Goal: Complete application form

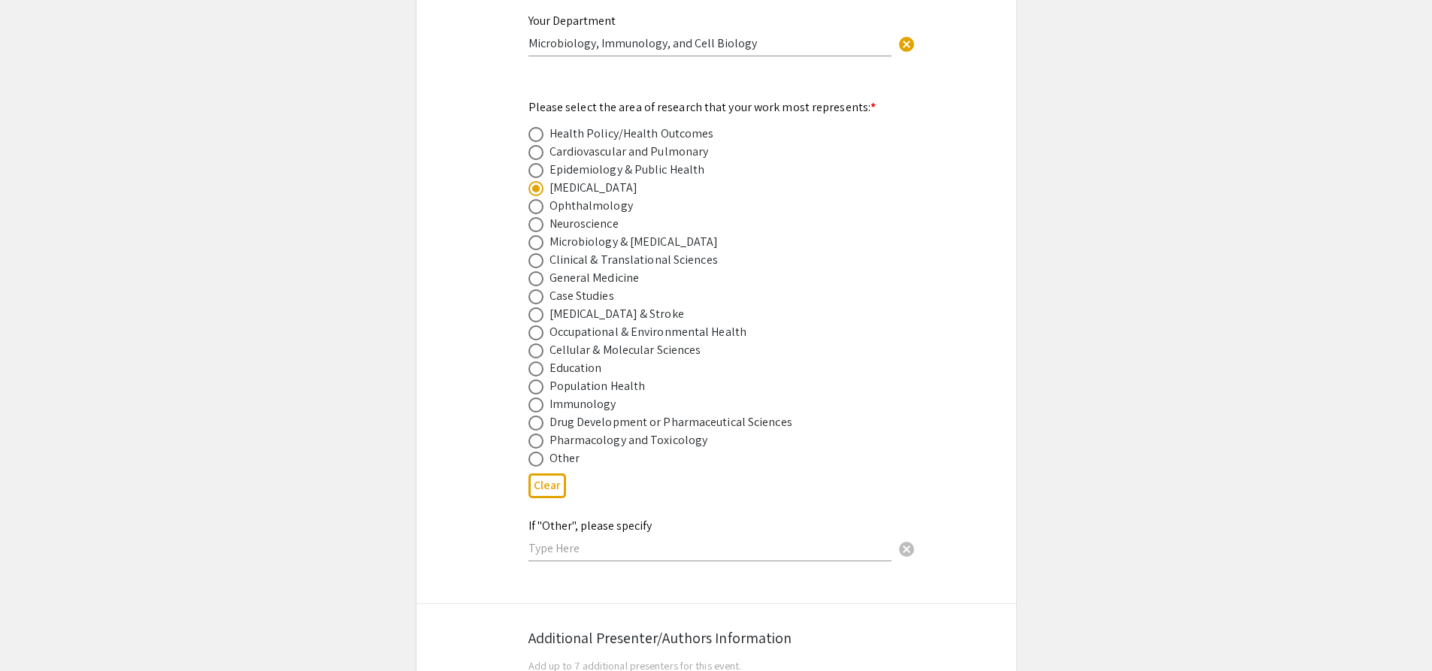
scroll to position [2208, 0]
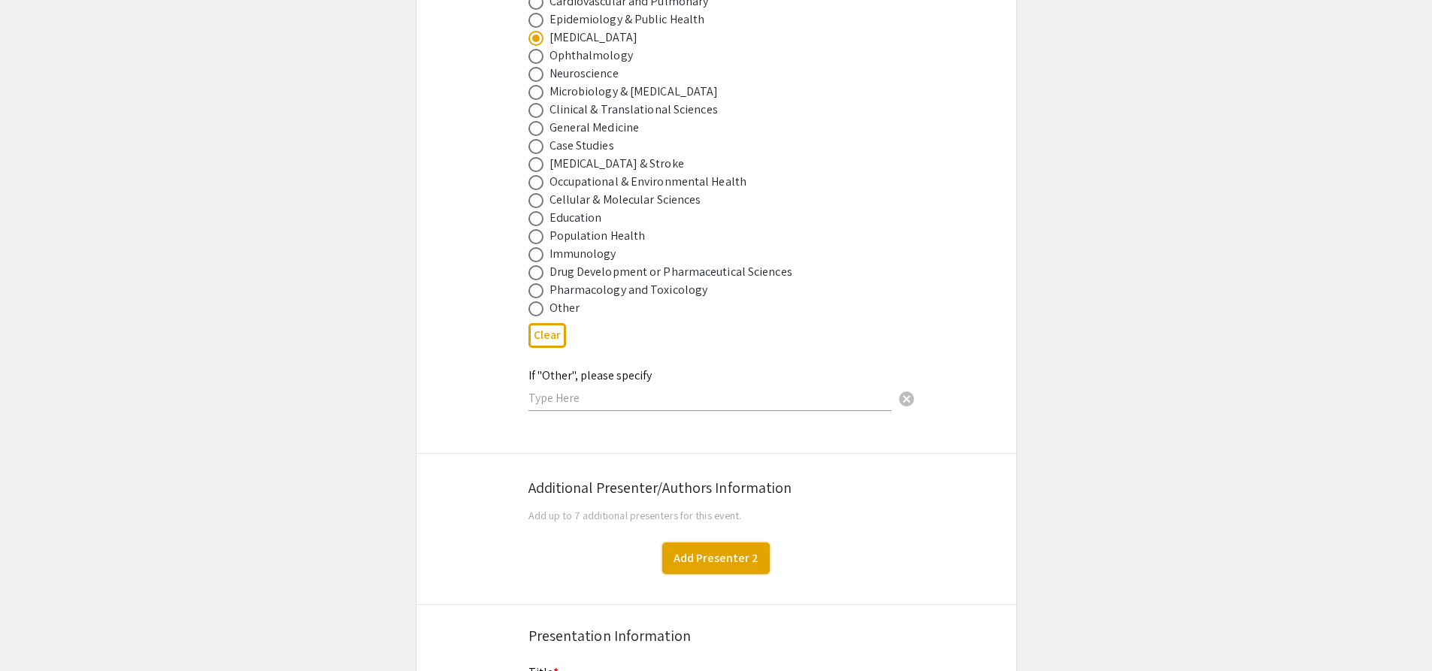
click at [699, 548] on button "Add Presenter 2" at bounding box center [715, 559] width 107 height 32
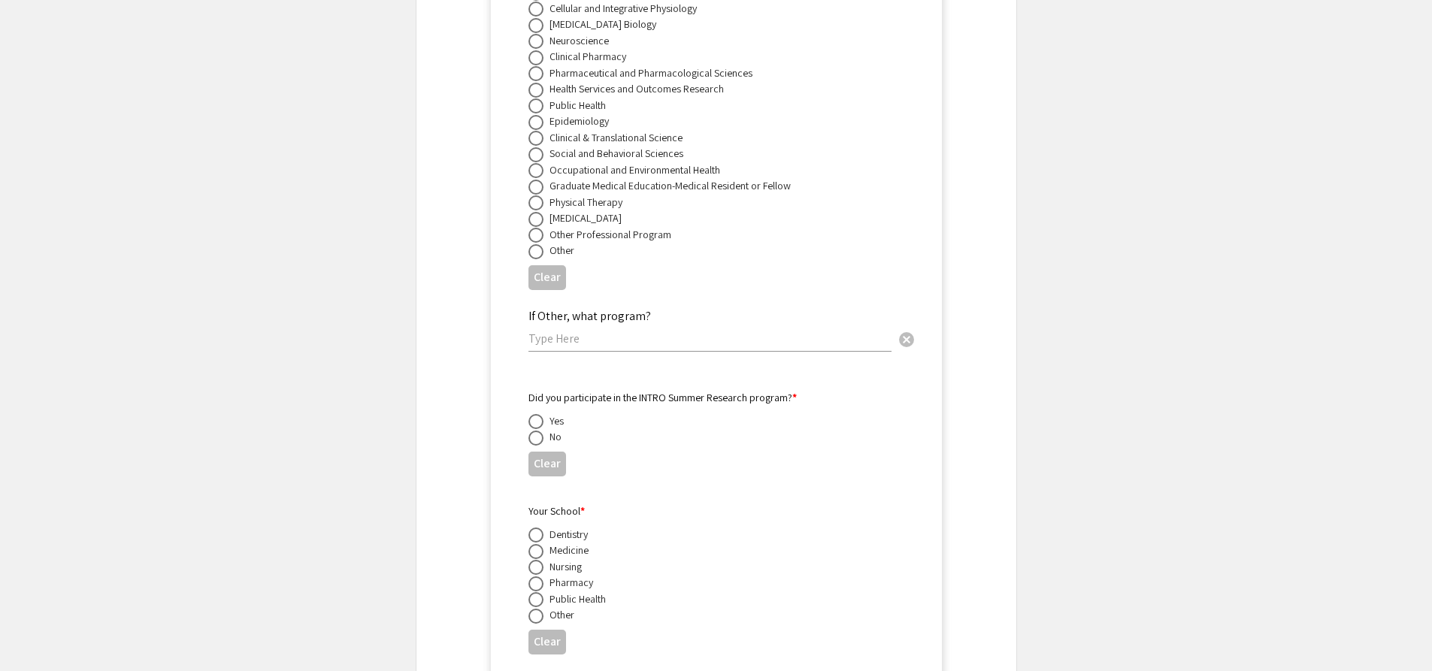
scroll to position [3114, 0]
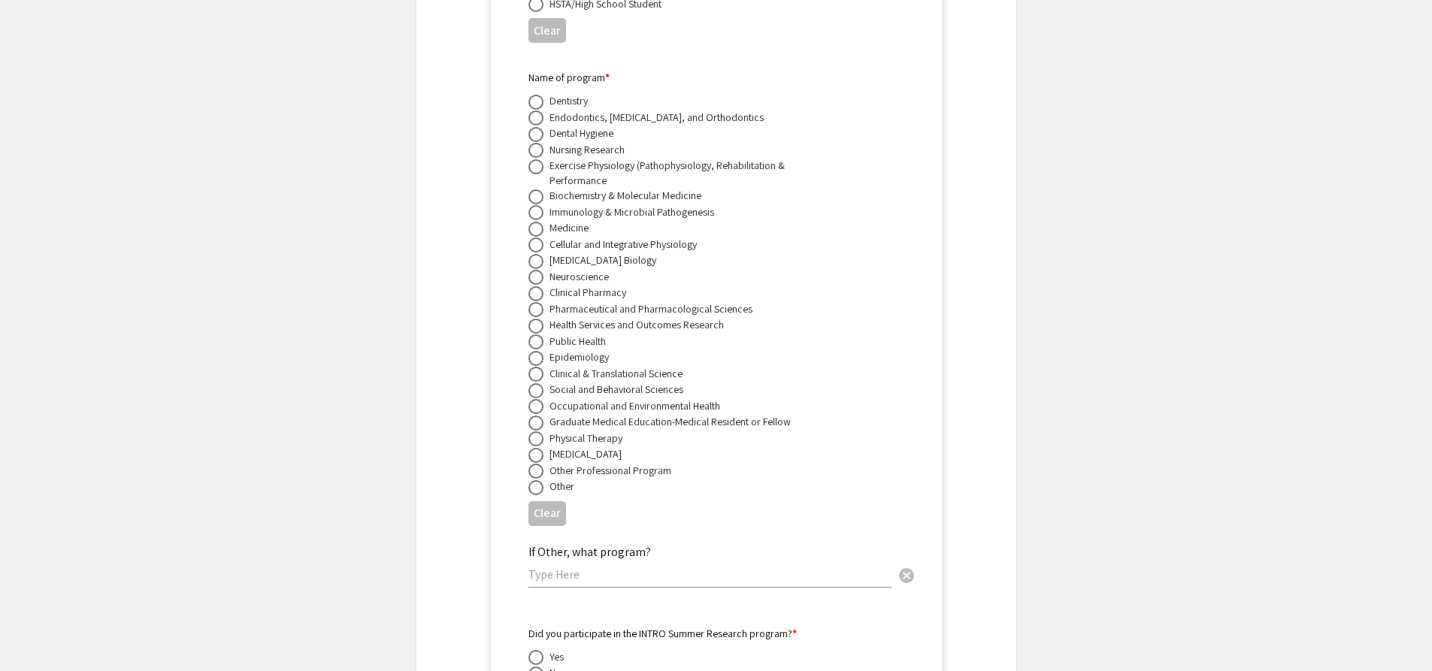
click at [541, 302] on span at bounding box center [535, 309] width 15 height 15
click at [541, 302] on input "radio" at bounding box center [535, 309] width 15 height 15
radio input "true"
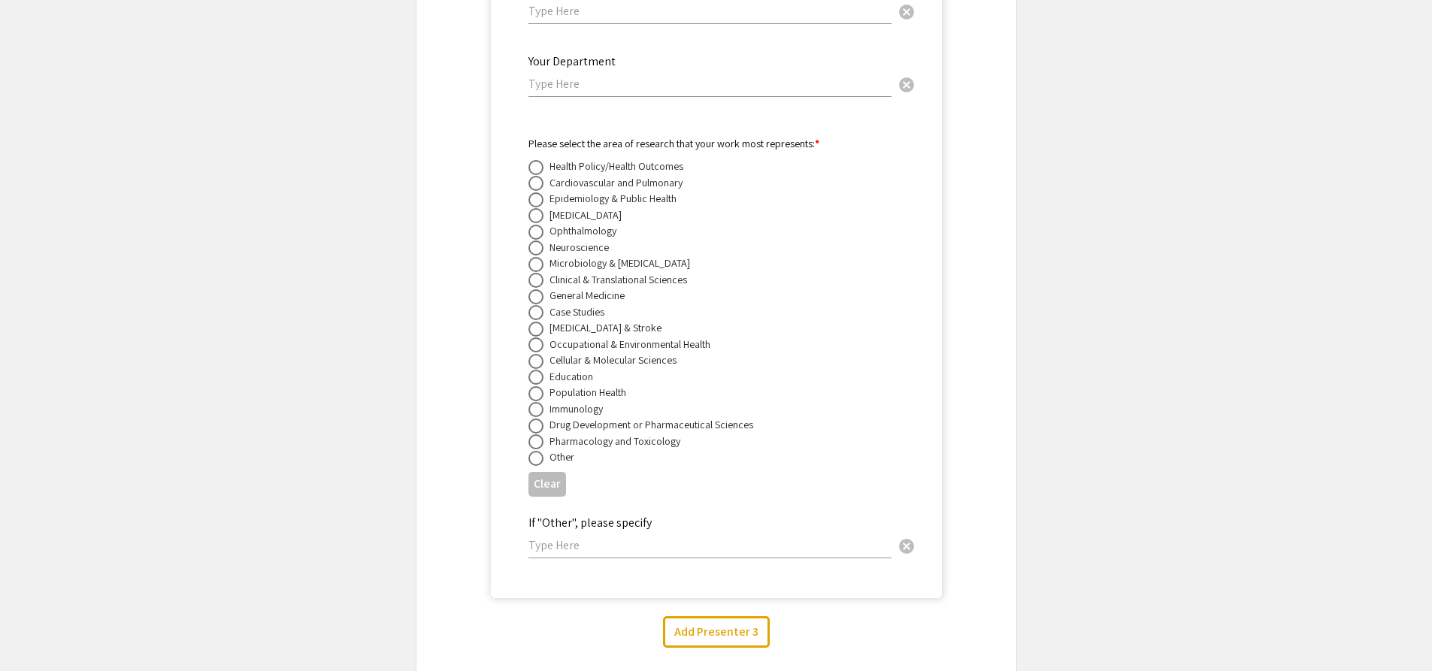
scroll to position [4016, 0]
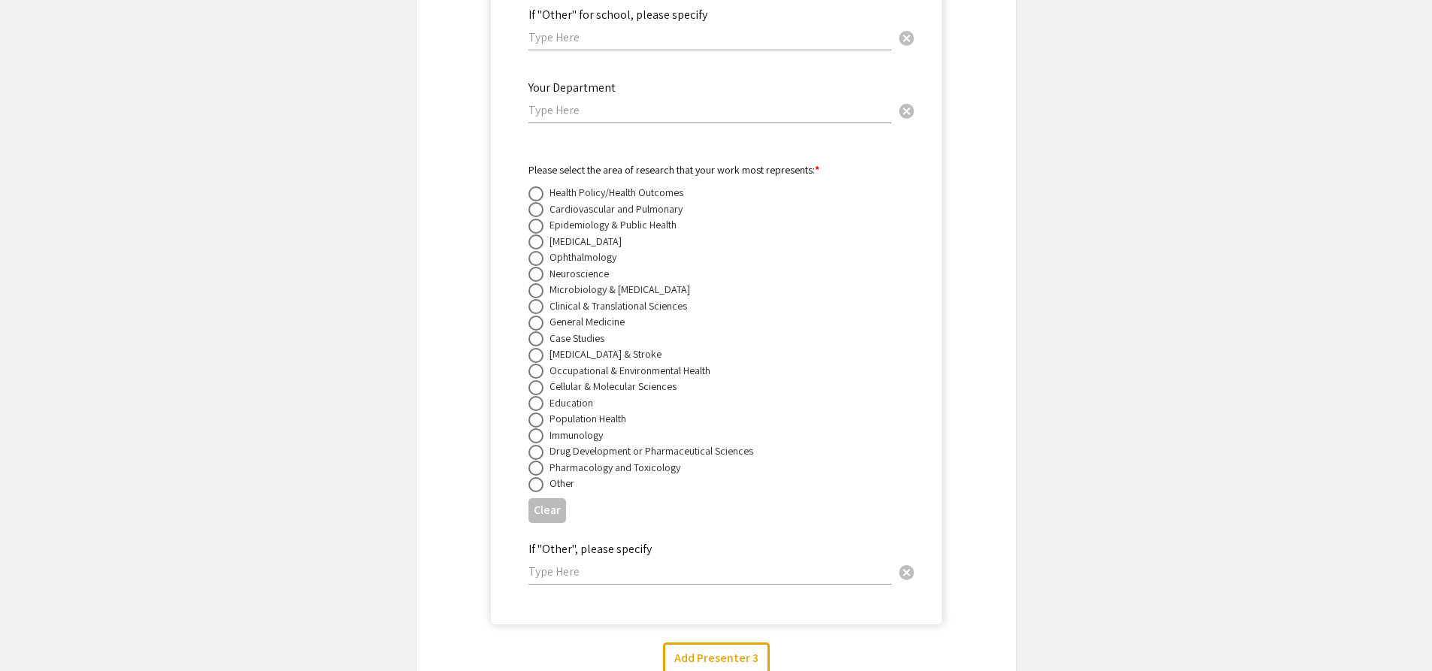
click at [539, 235] on span at bounding box center [535, 242] width 15 height 15
click at [539, 235] on input "radio" at bounding box center [535, 242] width 15 height 15
radio input "true"
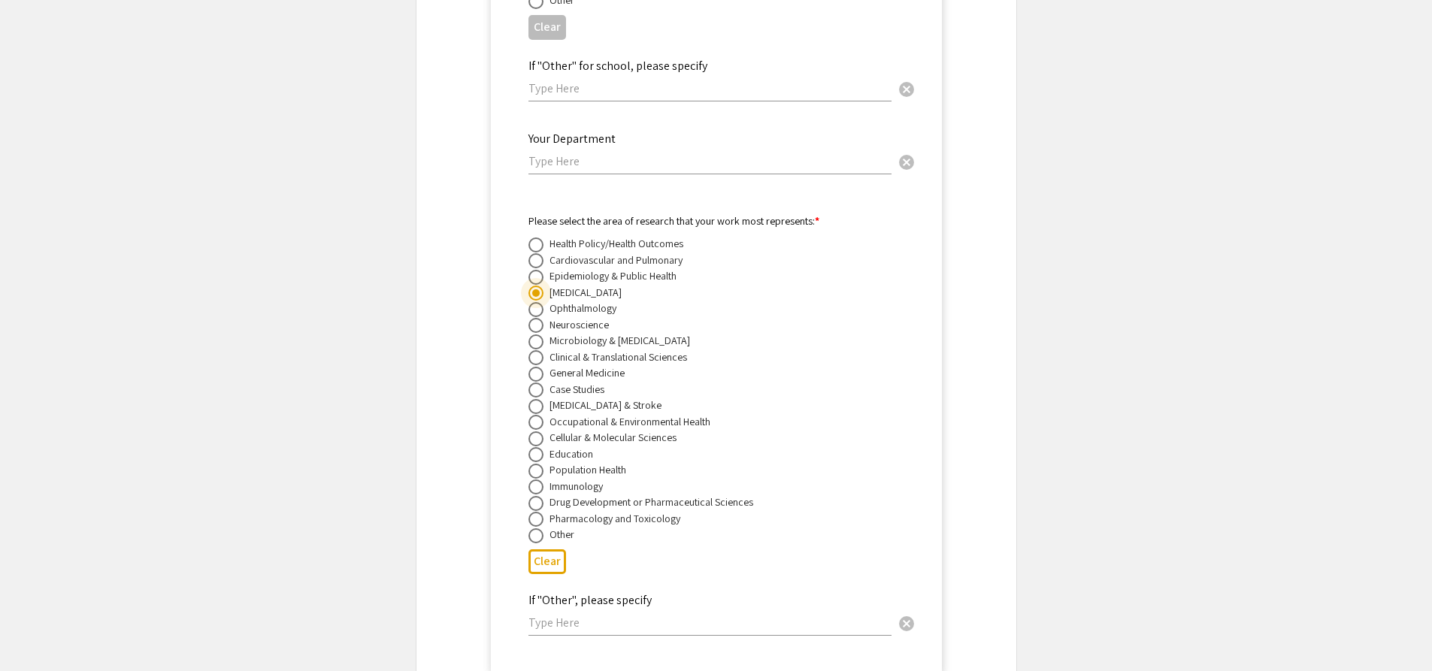
scroll to position [3941, 0]
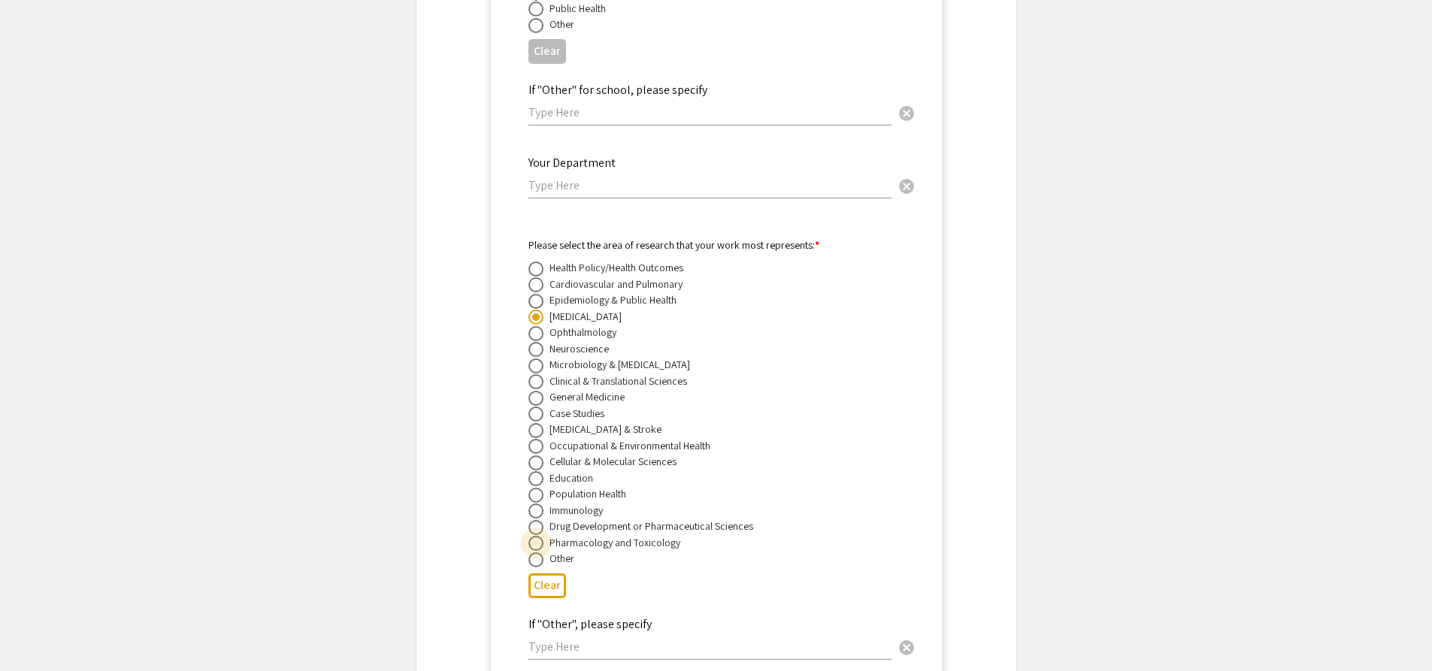
click at [535, 536] on span at bounding box center [535, 543] width 15 height 15
click at [535, 536] on input "radio" at bounding box center [535, 543] width 15 height 15
radio input "true"
click at [536, 520] on span at bounding box center [535, 527] width 15 height 15
click at [536, 520] on input "radio" at bounding box center [535, 527] width 15 height 15
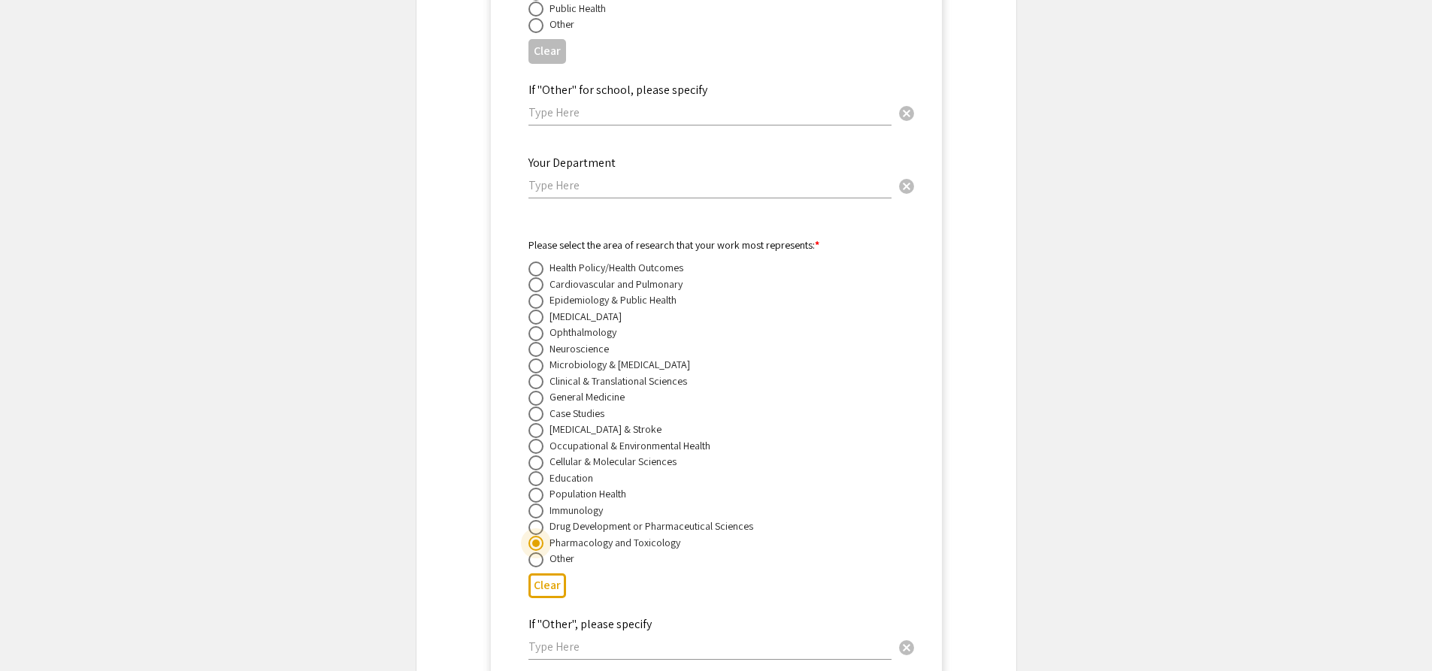
radio input "true"
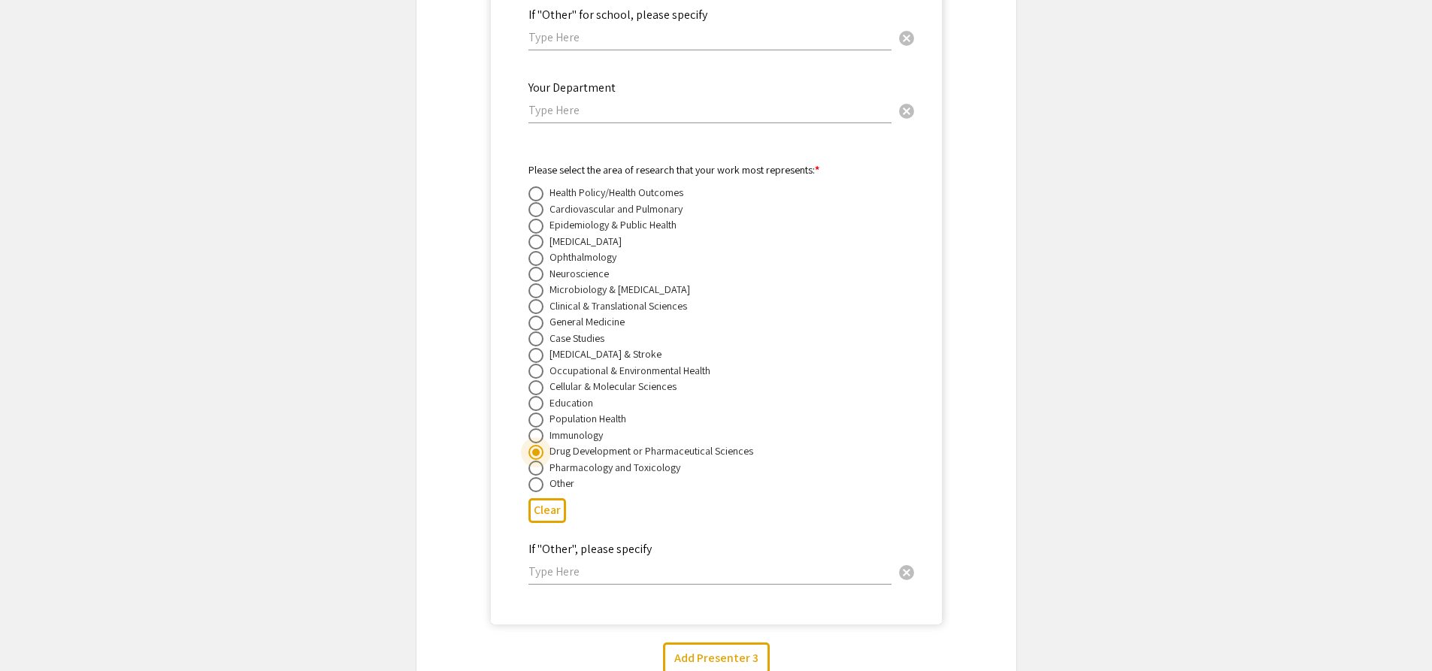
scroll to position [4543, 0]
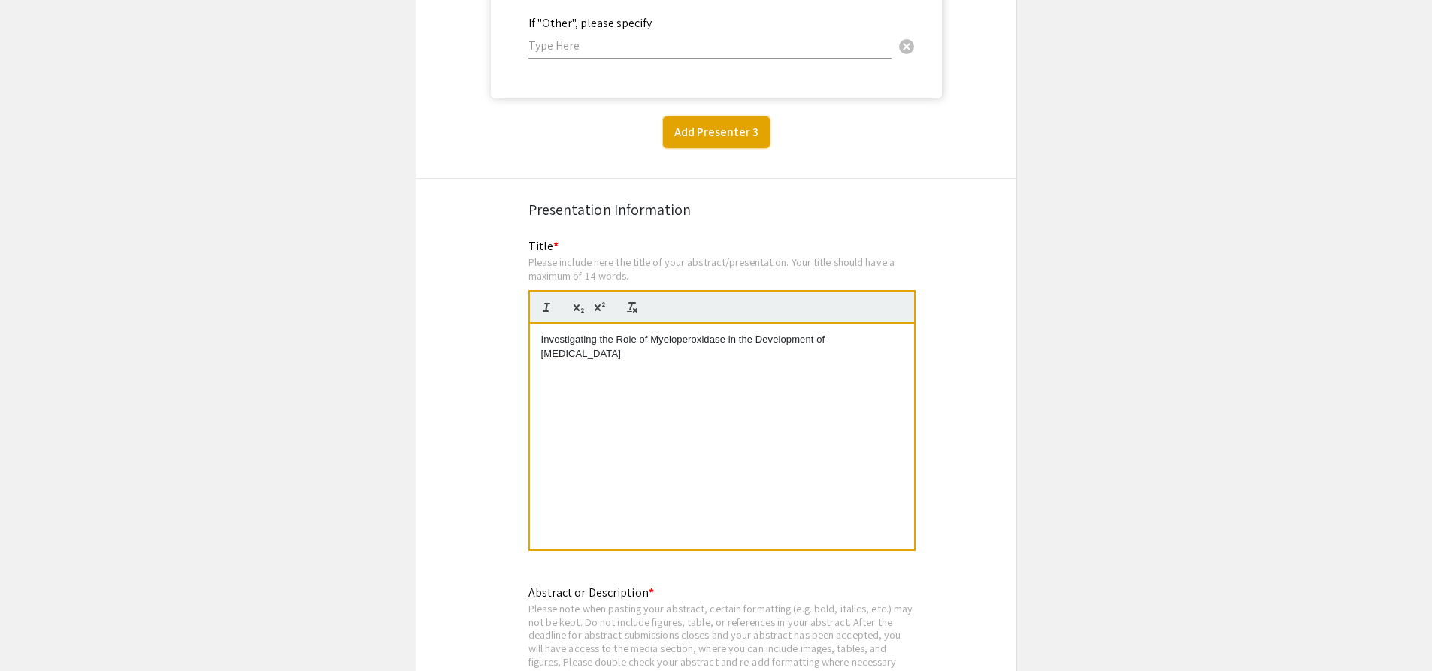
click at [725, 117] on button "Add Presenter 3" at bounding box center [716, 133] width 107 height 32
click at [710, 126] on button "Add Presenter 4" at bounding box center [716, 133] width 107 height 32
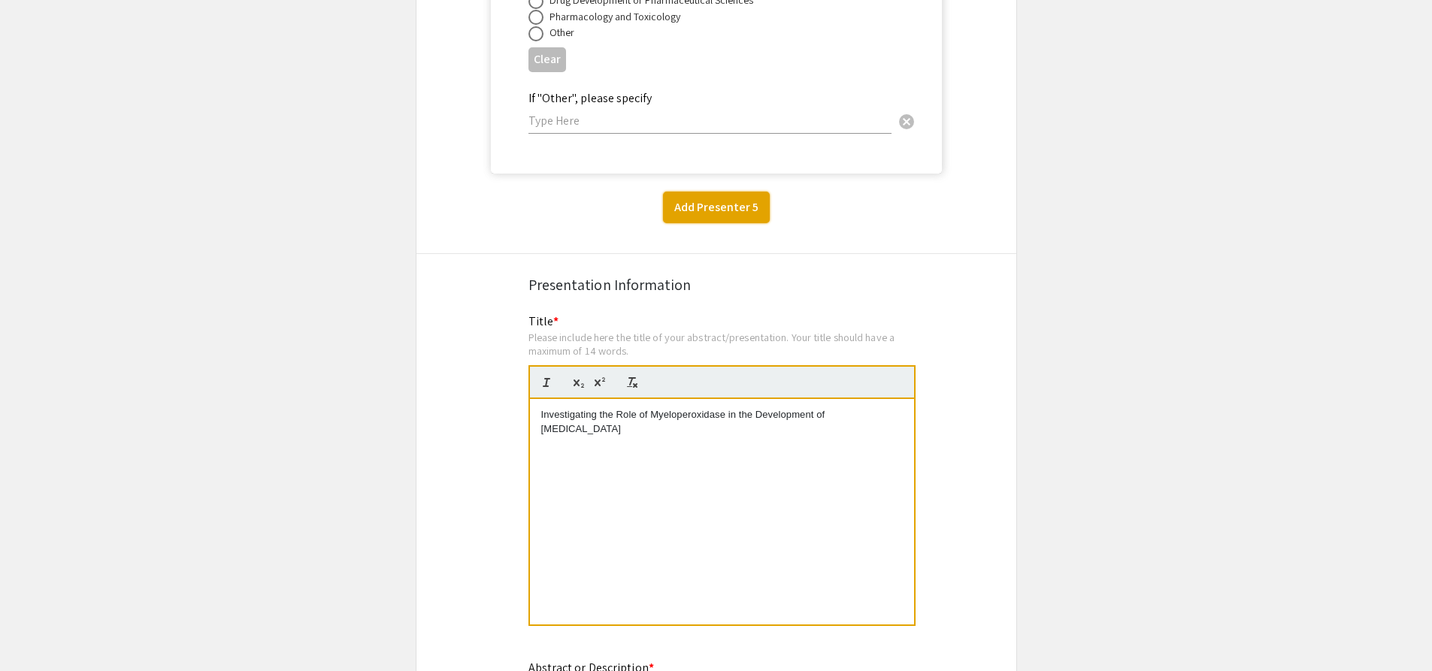
click at [718, 192] on button "Add Presenter 5" at bounding box center [716, 208] width 107 height 32
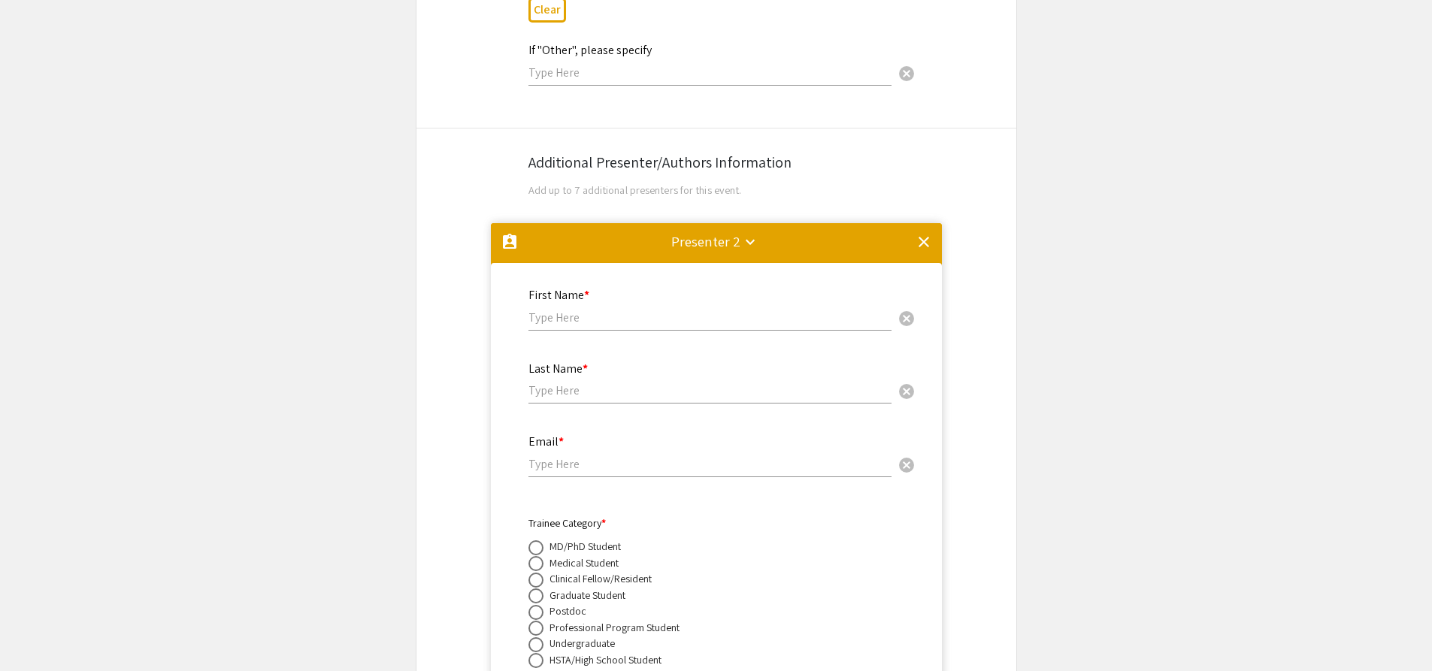
scroll to position [2508, 0]
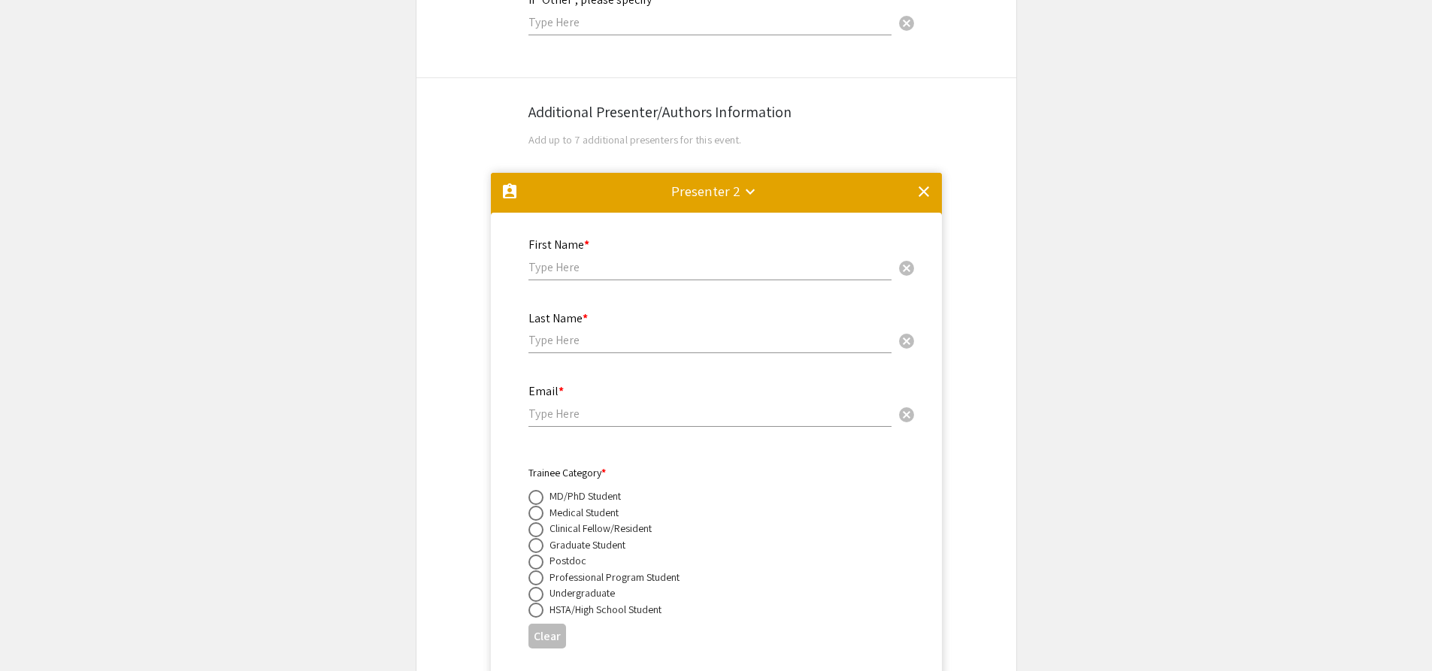
click at [597, 259] on input "text" at bounding box center [709, 267] width 363 height 16
type input "[PERSON_NAME]"
click at [574, 332] on input "text" at bounding box center [709, 340] width 363 height 16
type input "[PERSON_NAME]"
click at [600, 406] on input "email" at bounding box center [709, 414] width 363 height 16
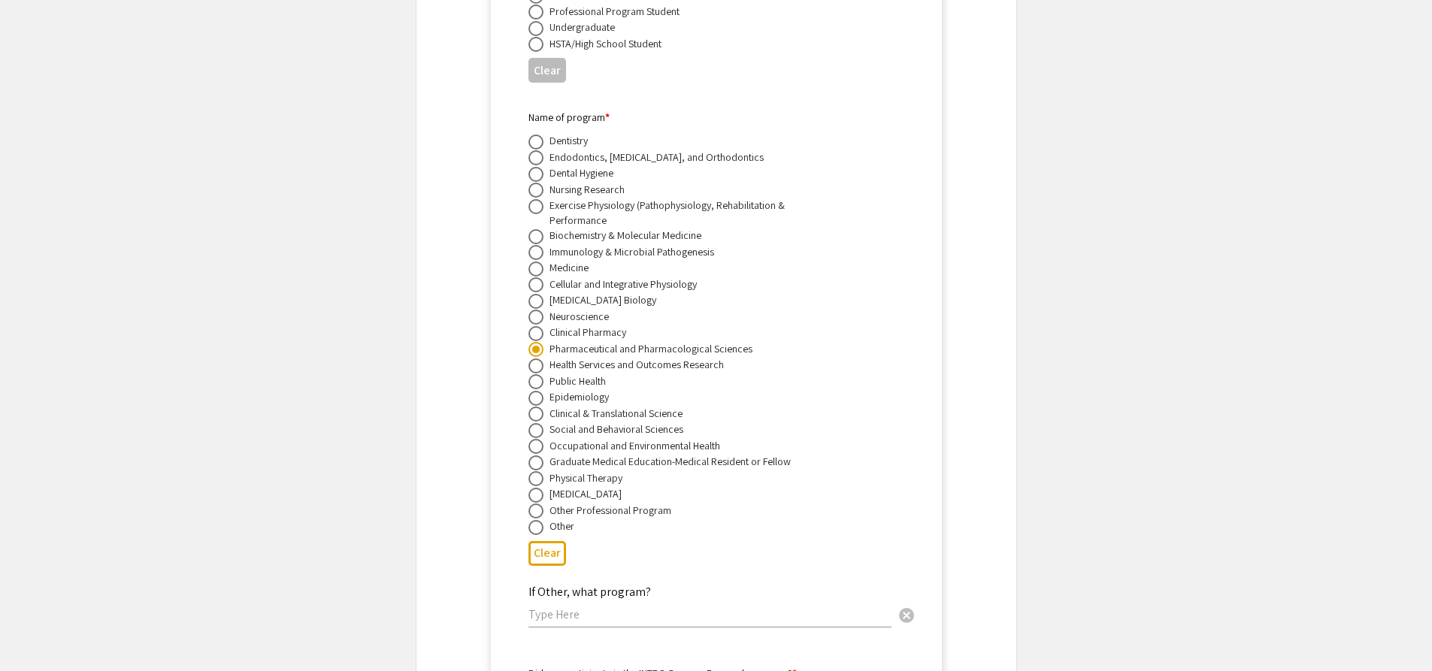
scroll to position [3110, 0]
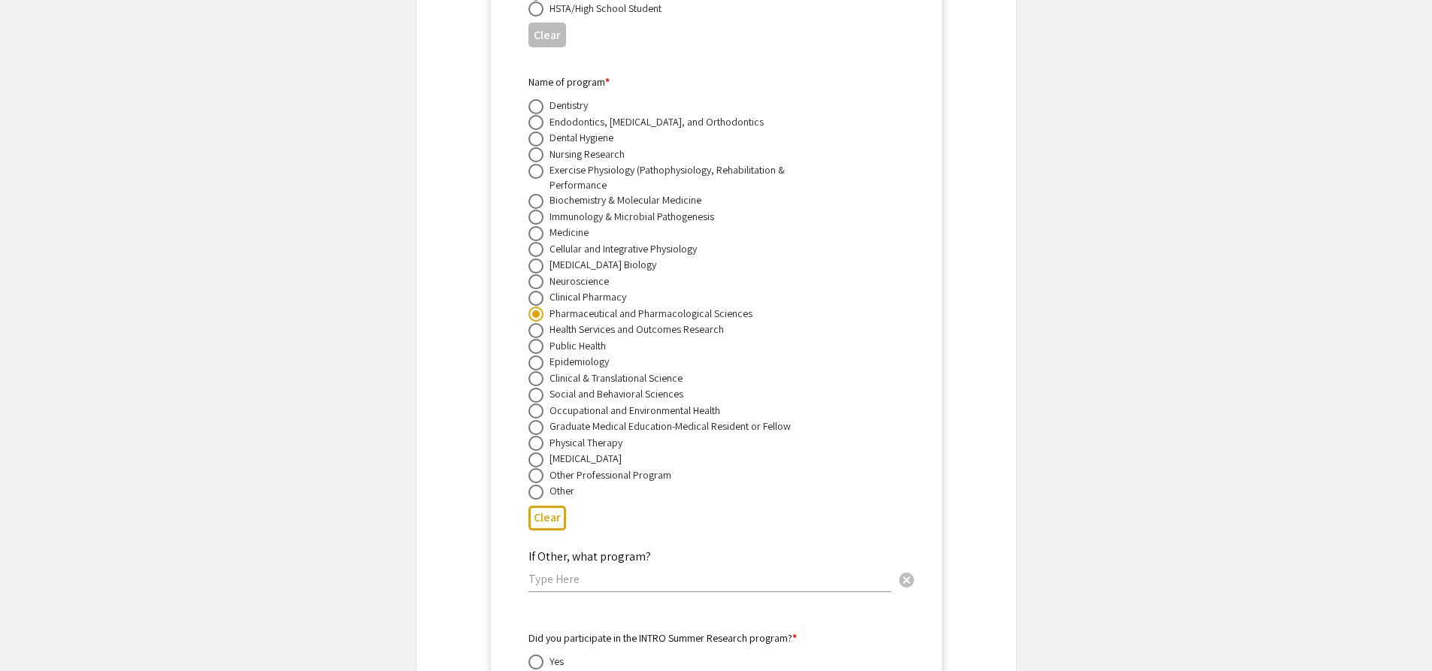
type input "[PERSON_NAME][EMAIL_ADDRESS][DOMAIN_NAME]"
click at [534, 259] on span at bounding box center [535, 266] width 15 height 15
click at [534, 259] on input "radio" at bounding box center [535, 266] width 15 height 15
radio input "true"
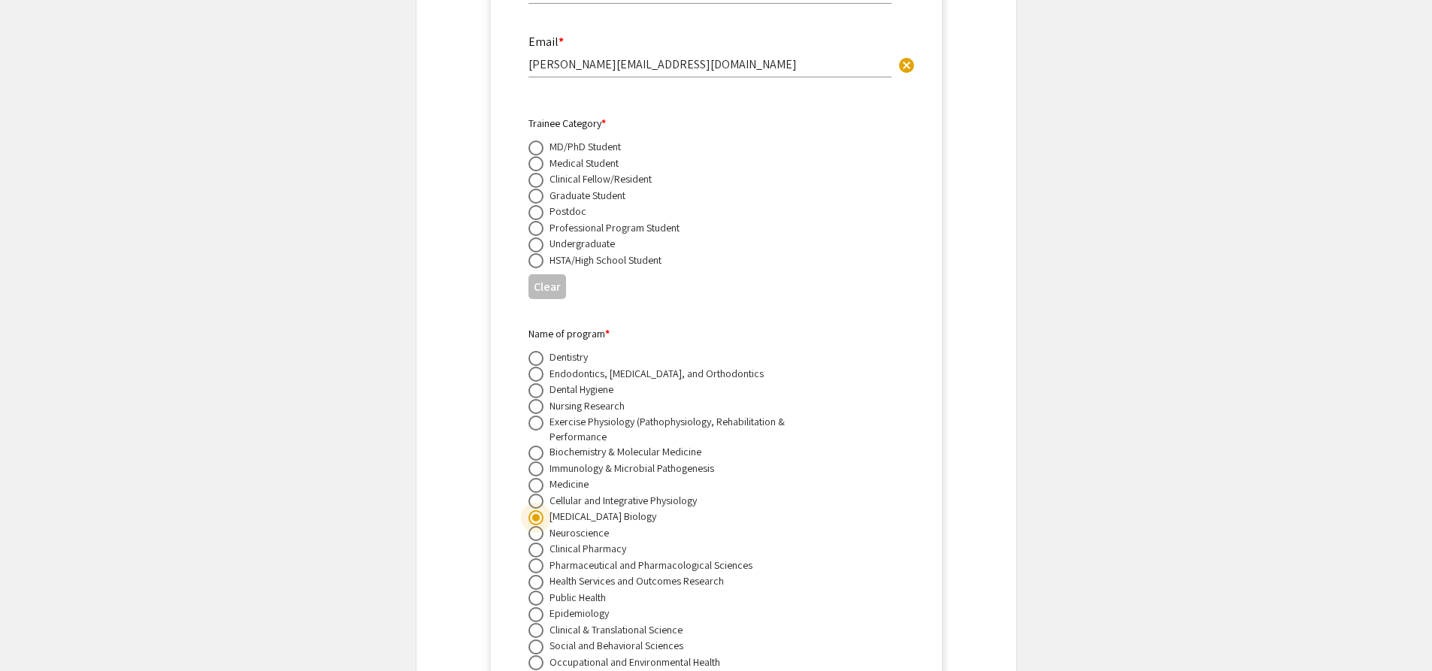
scroll to position [2884, 0]
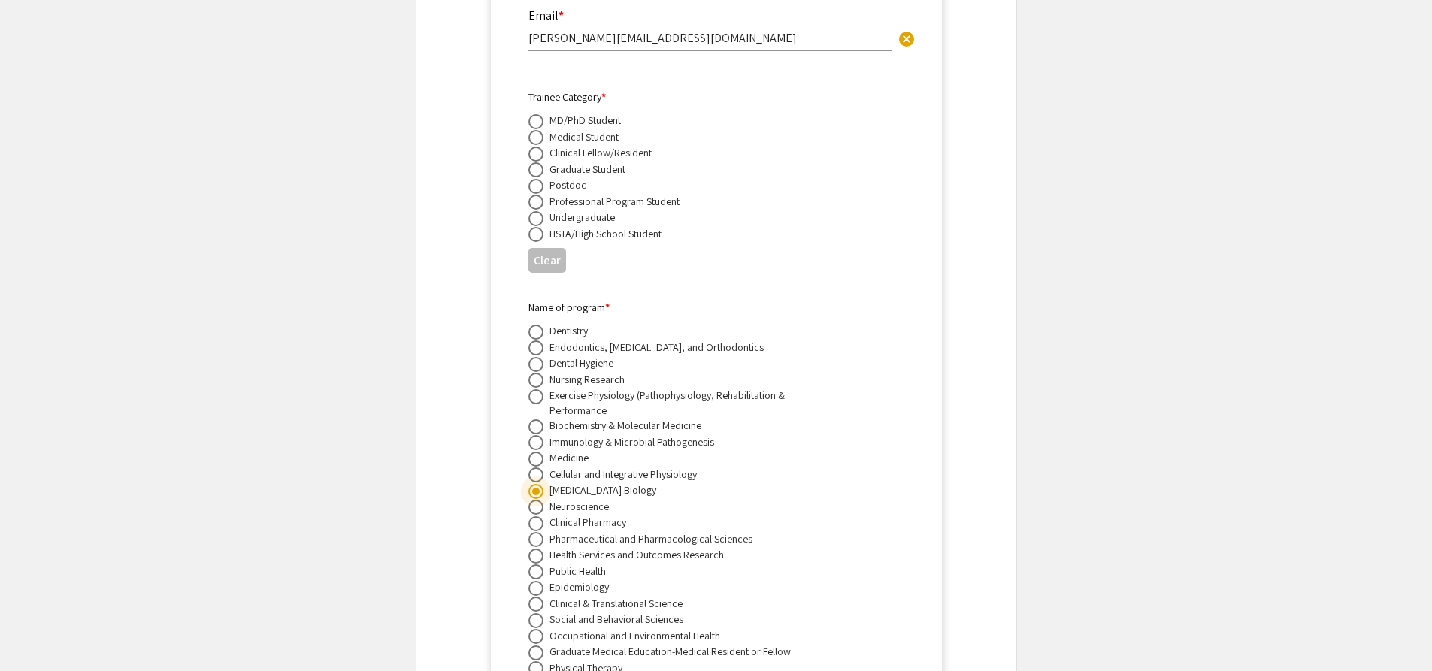
click at [535, 227] on span at bounding box center [535, 234] width 15 height 15
click at [535, 227] on input "radio" at bounding box center [535, 234] width 15 height 15
click at [546, 248] on button "Clear" at bounding box center [547, 260] width 38 height 25
radio input "false"
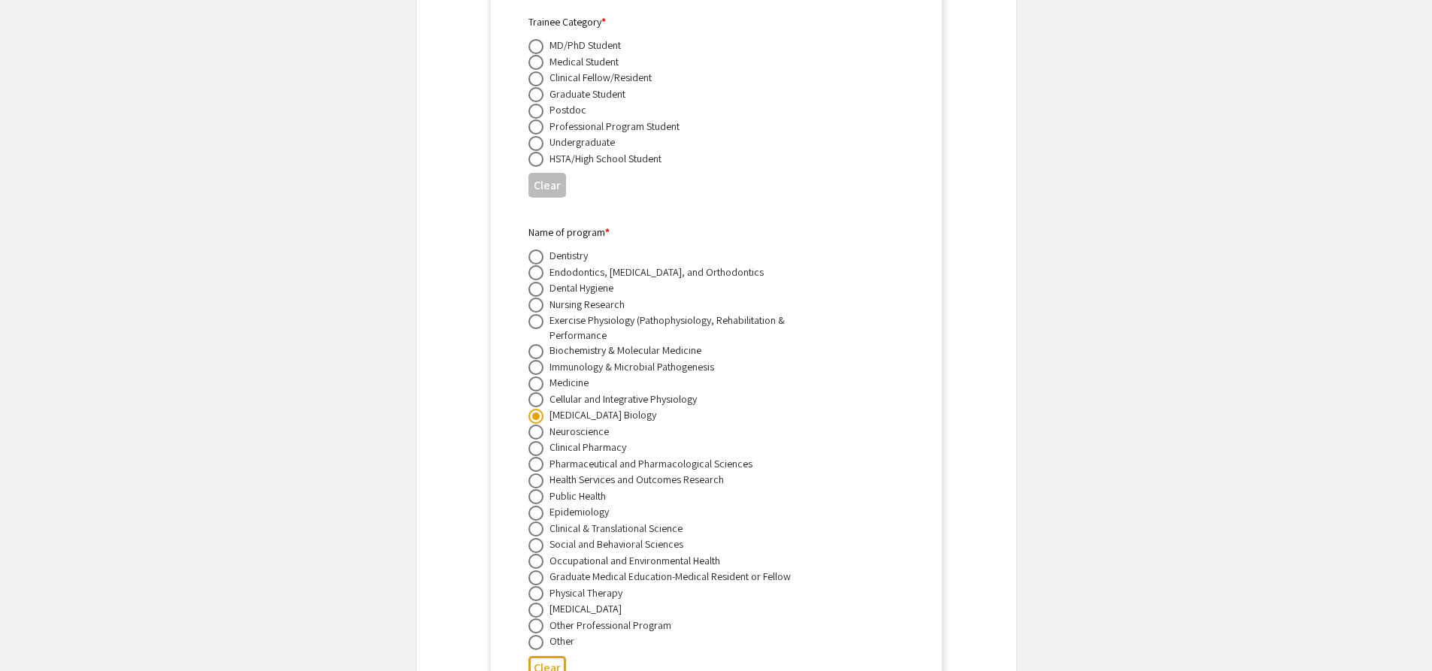
click at [533, 360] on span at bounding box center [535, 367] width 15 height 15
click at [533, 360] on input "radio" at bounding box center [535, 367] width 15 height 15
radio input "true"
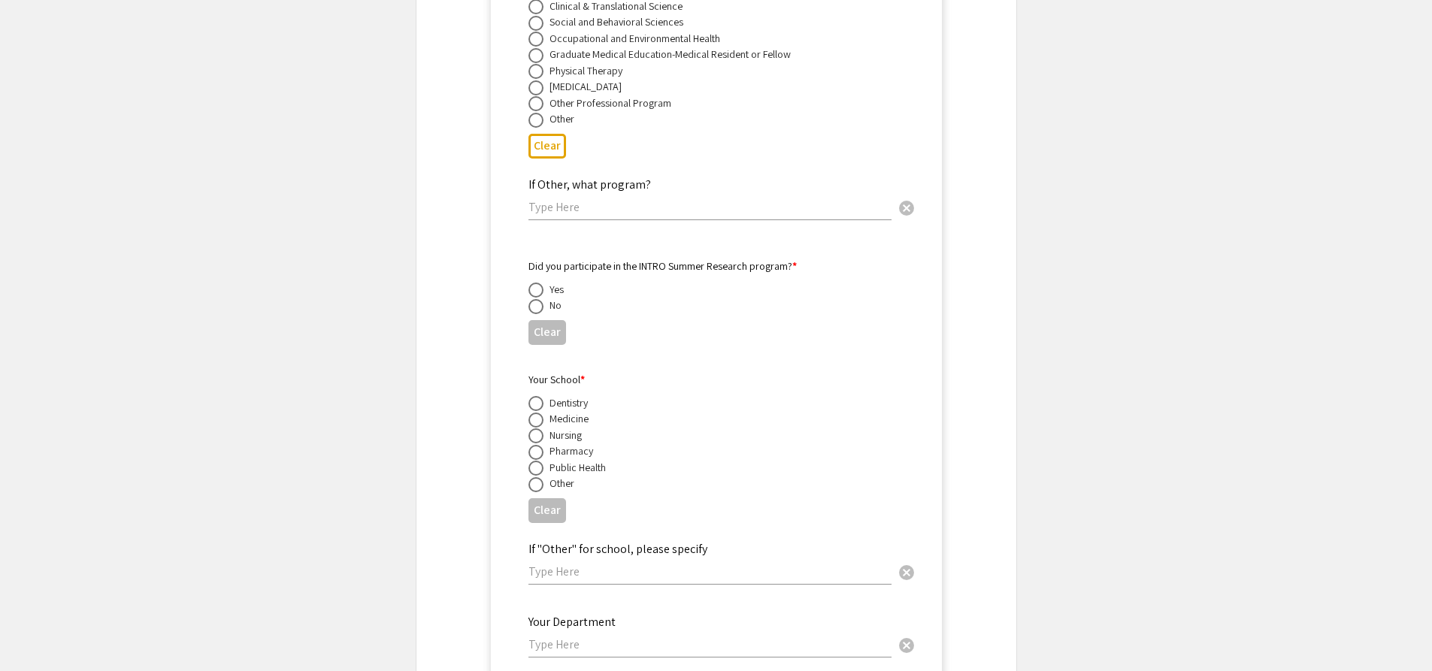
scroll to position [3486, 0]
click at [538, 474] on span at bounding box center [535, 481] width 15 height 15
click at [538, 474] on input "radio" at bounding box center [535, 481] width 15 height 15
radio input "true"
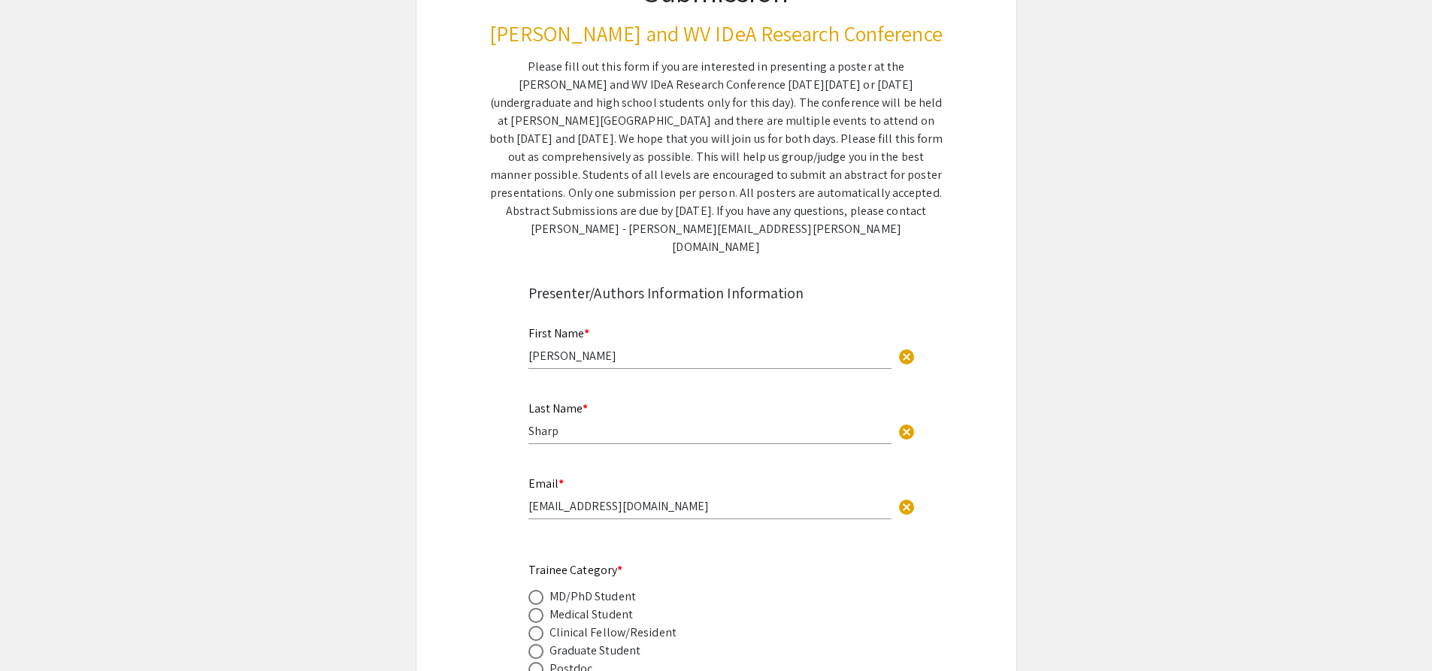
scroll to position [103, 0]
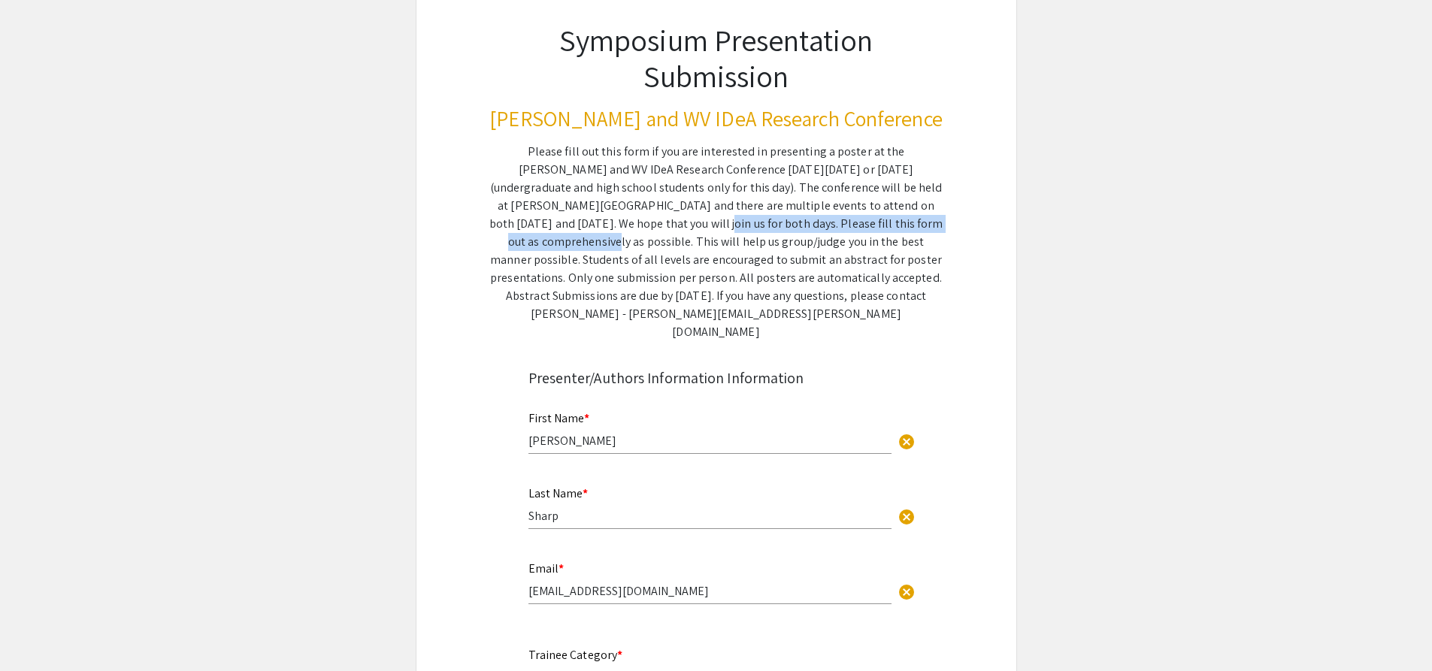
drag, startPoint x: 768, startPoint y: 223, endPoint x: 928, endPoint y: 210, distance: 159.9
click at [928, 210] on div "Please fill out this form if you are interested in presenting a poster at the […" at bounding box center [716, 242] width 454 height 198
click at [898, 222] on div "Please fill out this form if you are interested in presenting a poster at the […" at bounding box center [716, 242] width 454 height 198
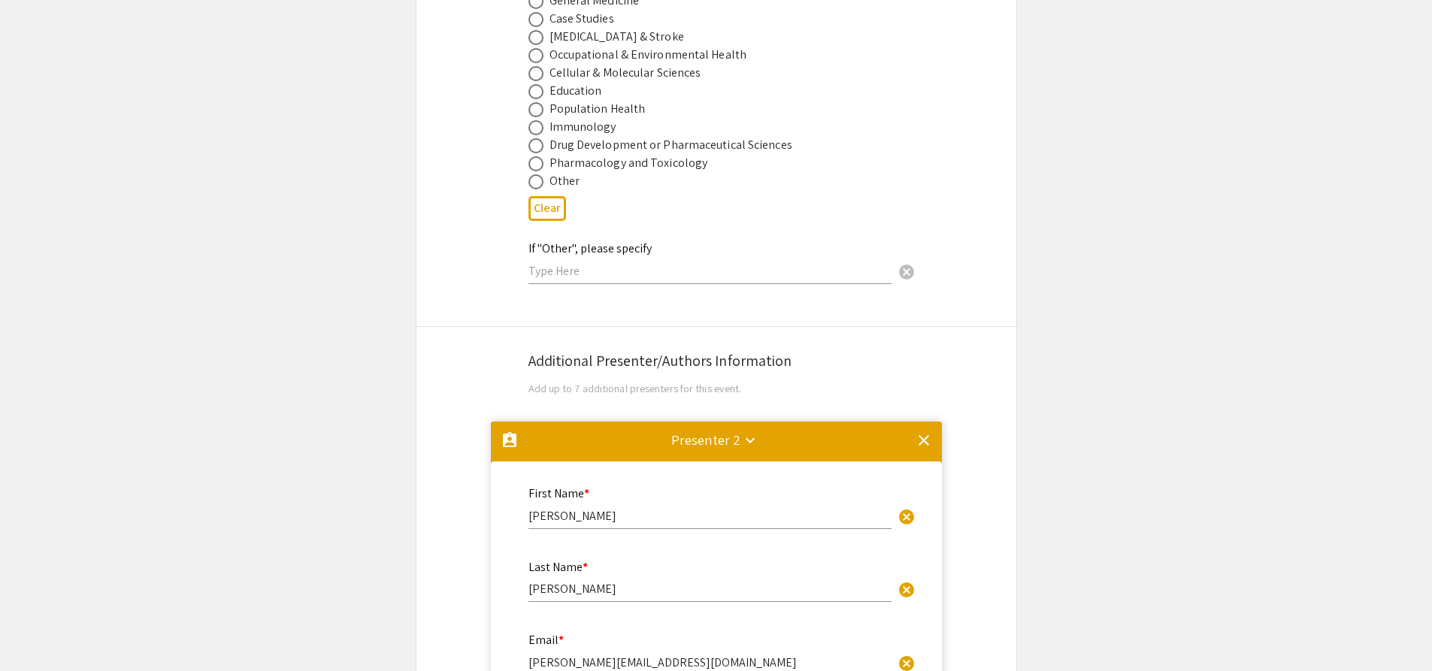
scroll to position [2283, 0]
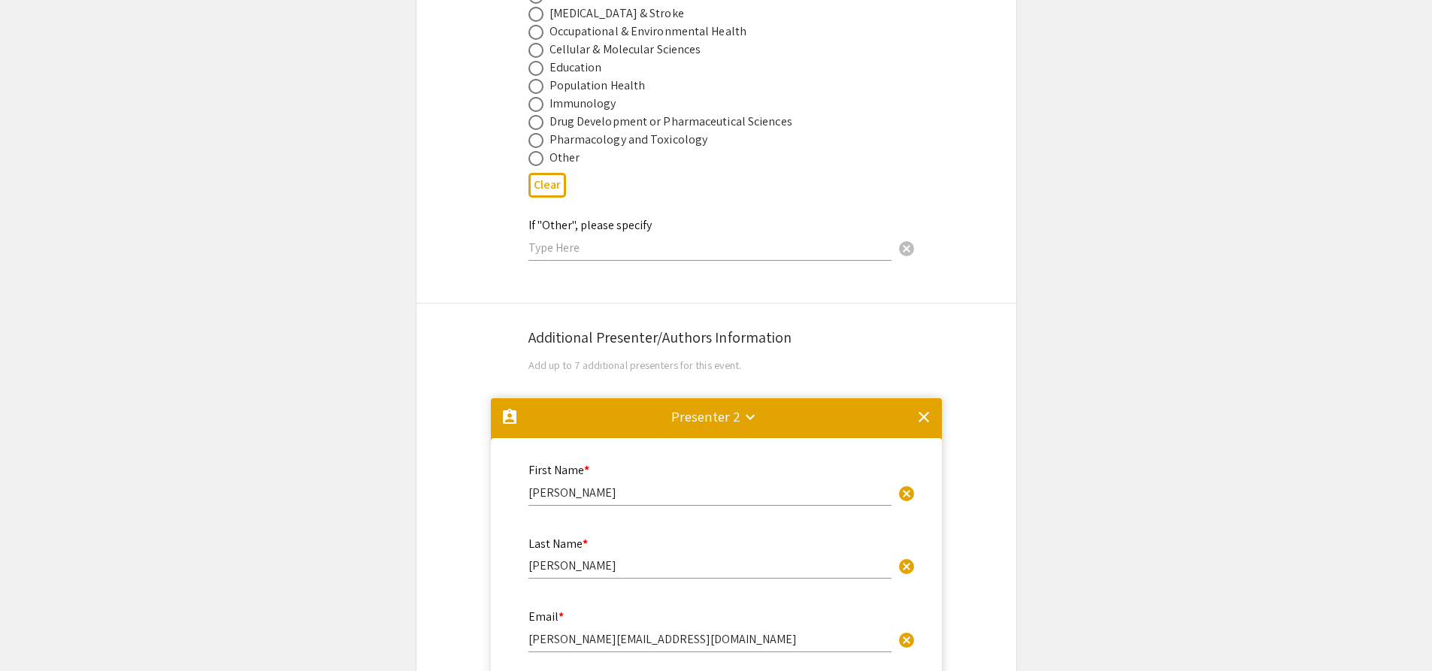
click at [922, 408] on mat-icon "clear" at bounding box center [924, 417] width 18 height 18
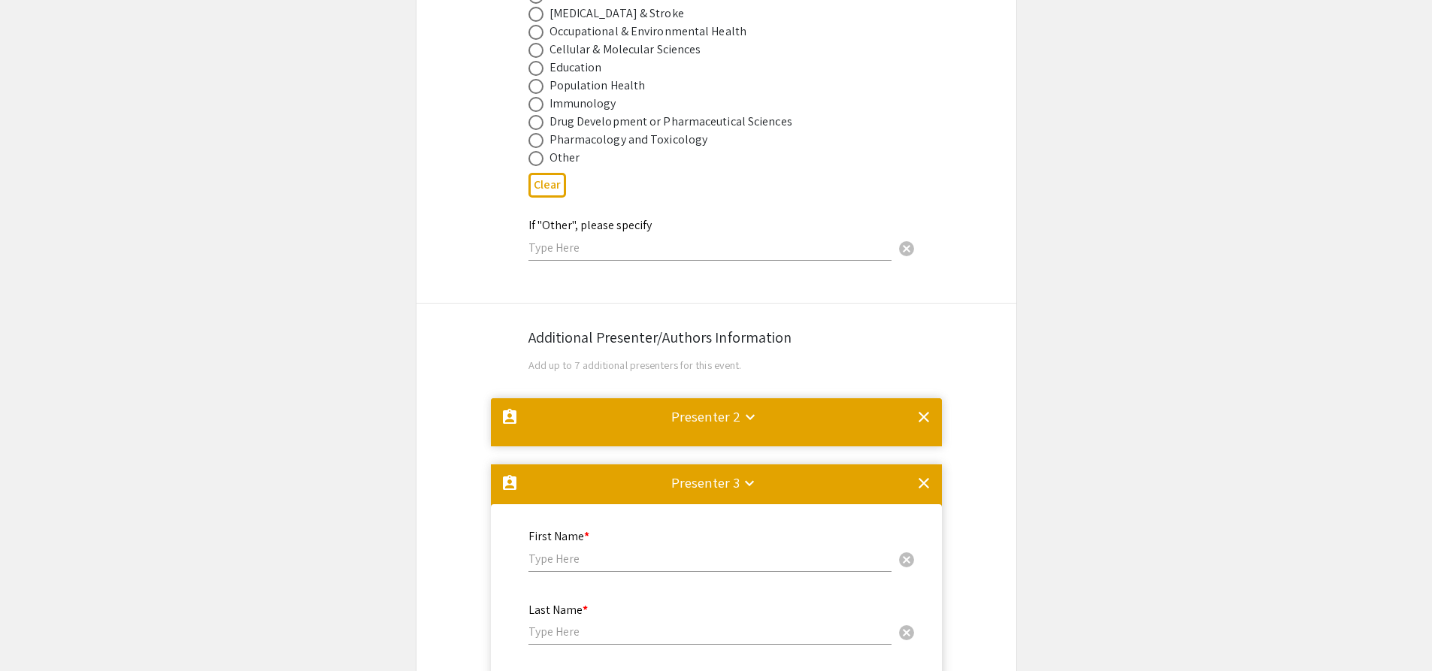
scroll to position [0, 0]
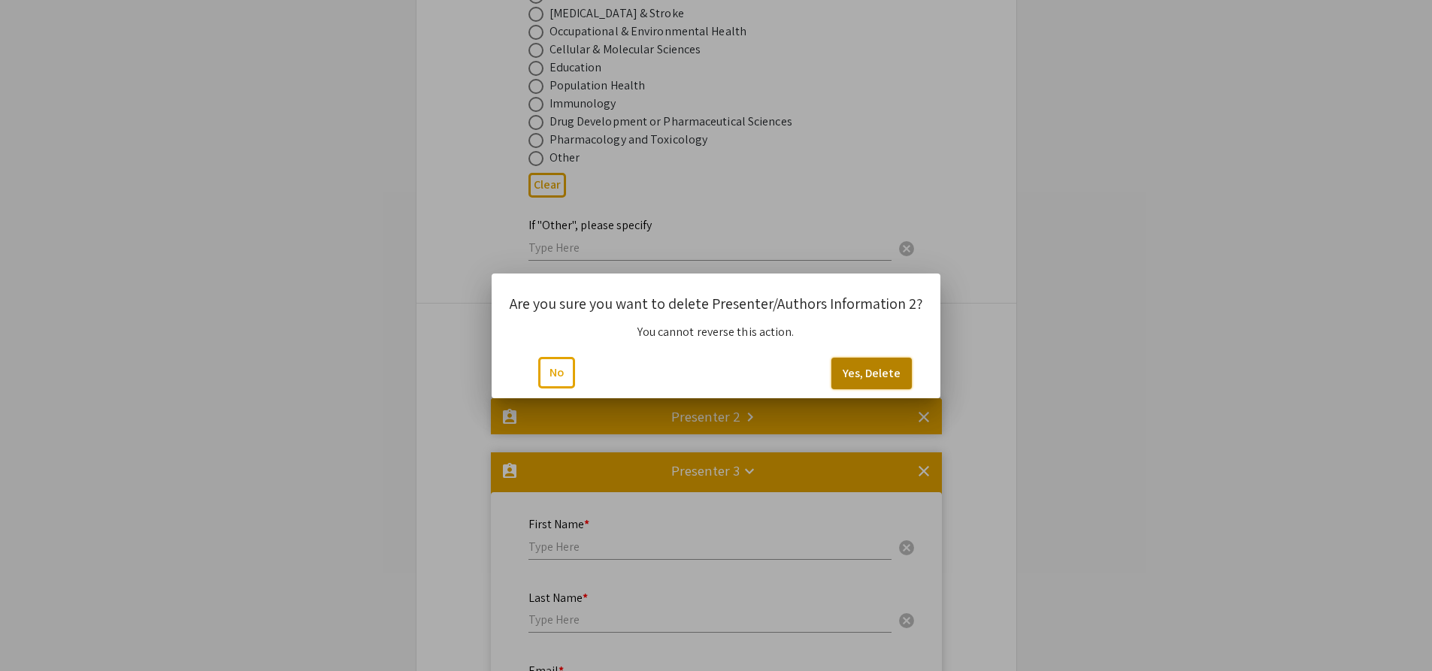
click at [867, 370] on button "Yes, Delete" at bounding box center [871, 374] width 80 height 32
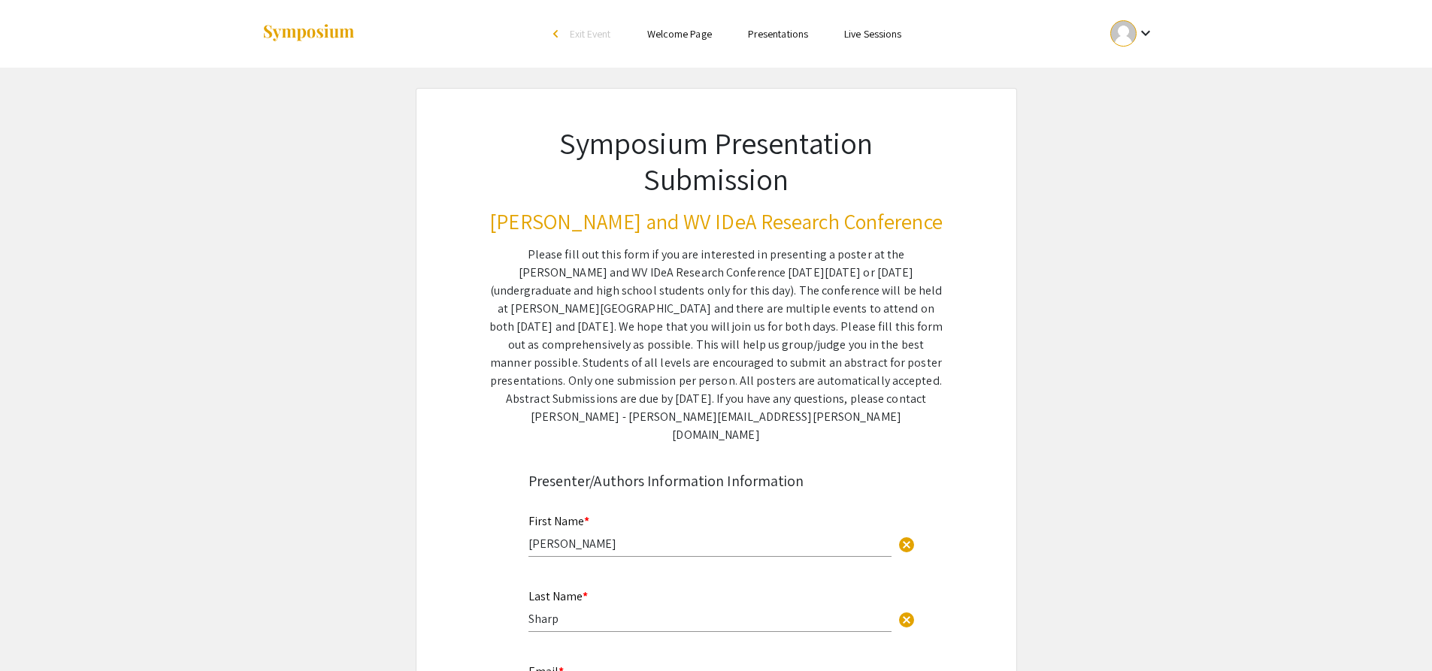
scroll to position [2283, 0]
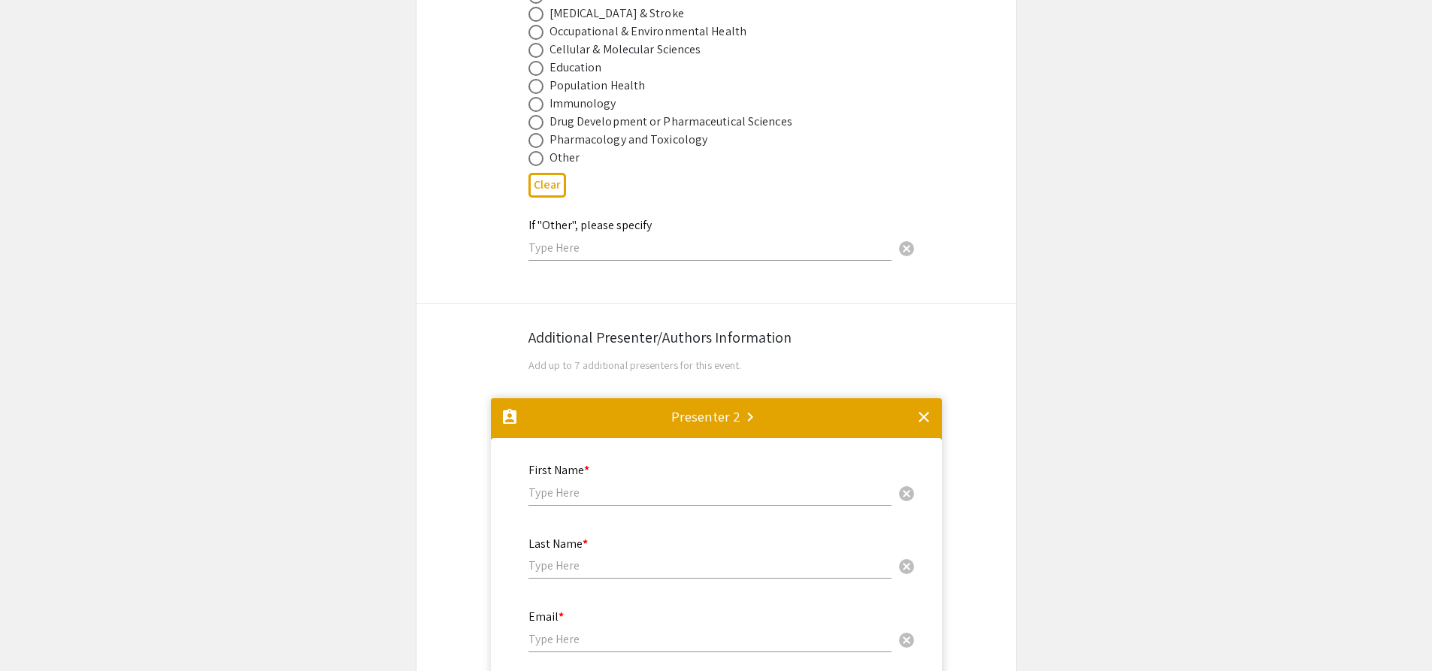
click at [922, 408] on mat-icon "clear" at bounding box center [924, 417] width 18 height 18
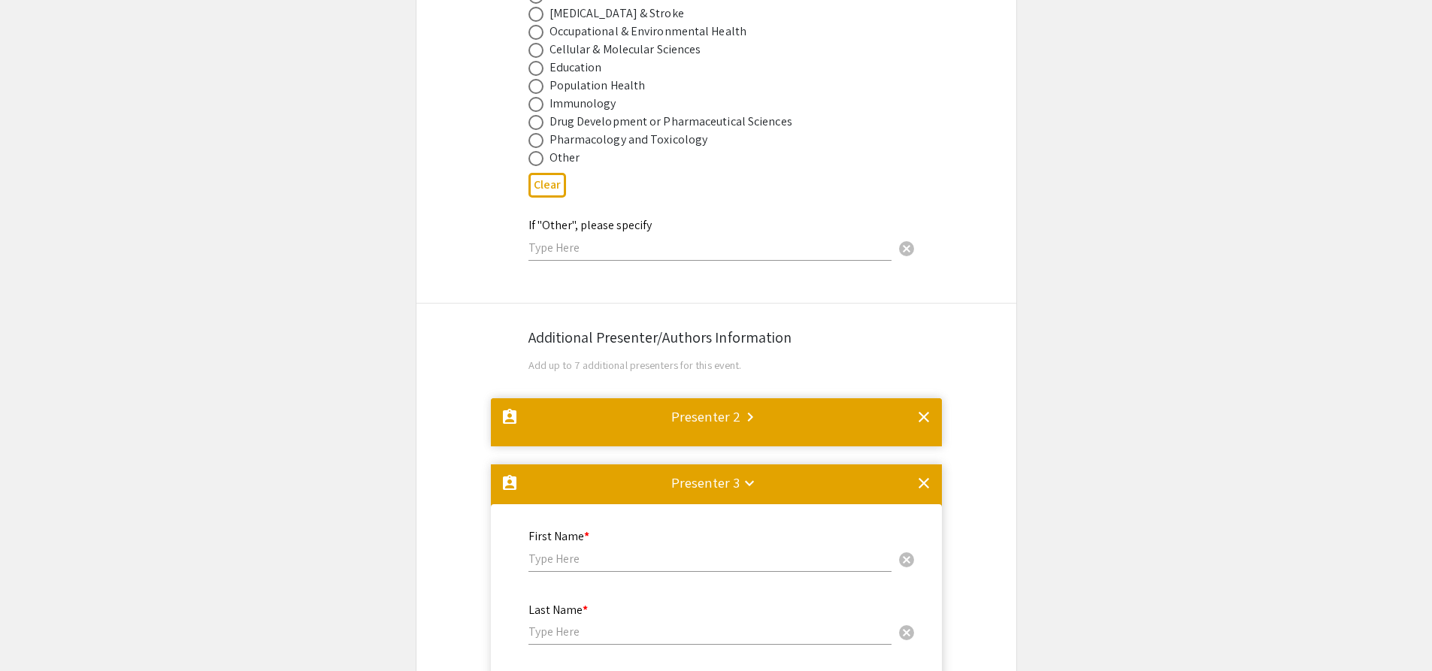
scroll to position [0, 0]
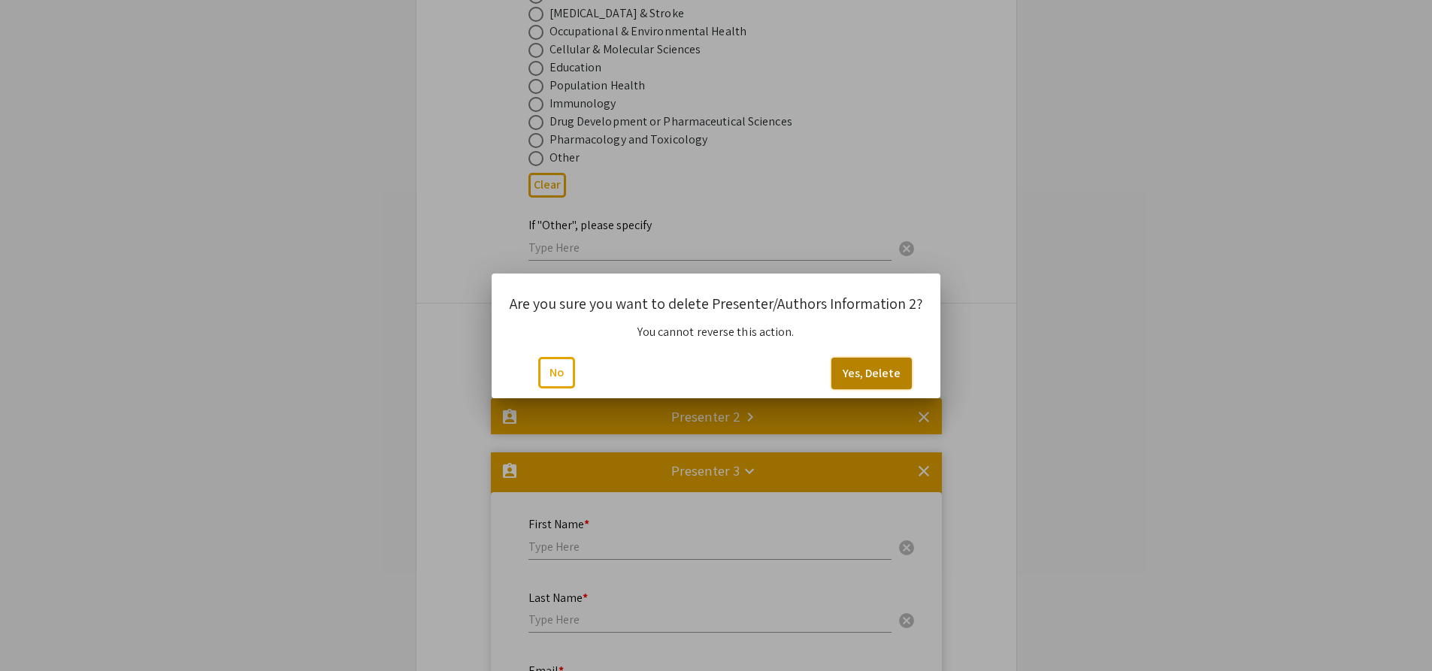
click at [864, 382] on button "Yes, Delete" at bounding box center [871, 374] width 80 height 32
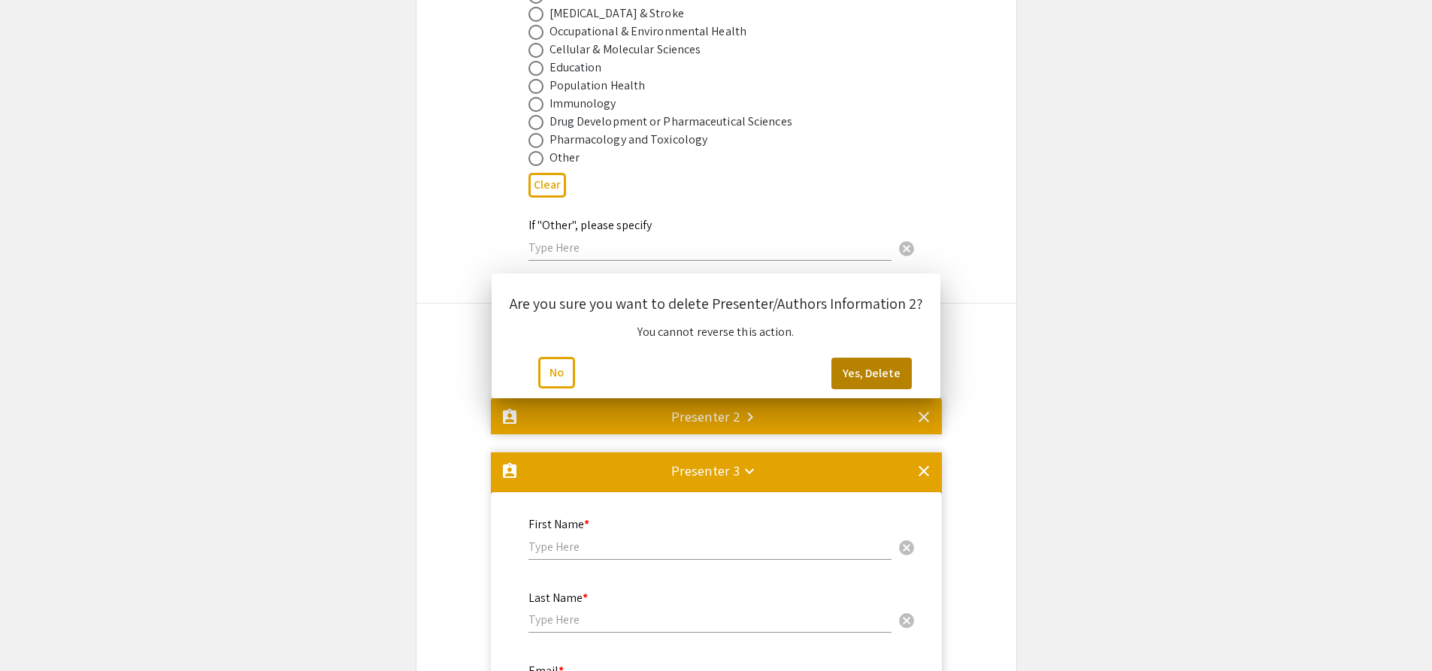
scroll to position [2283, 0]
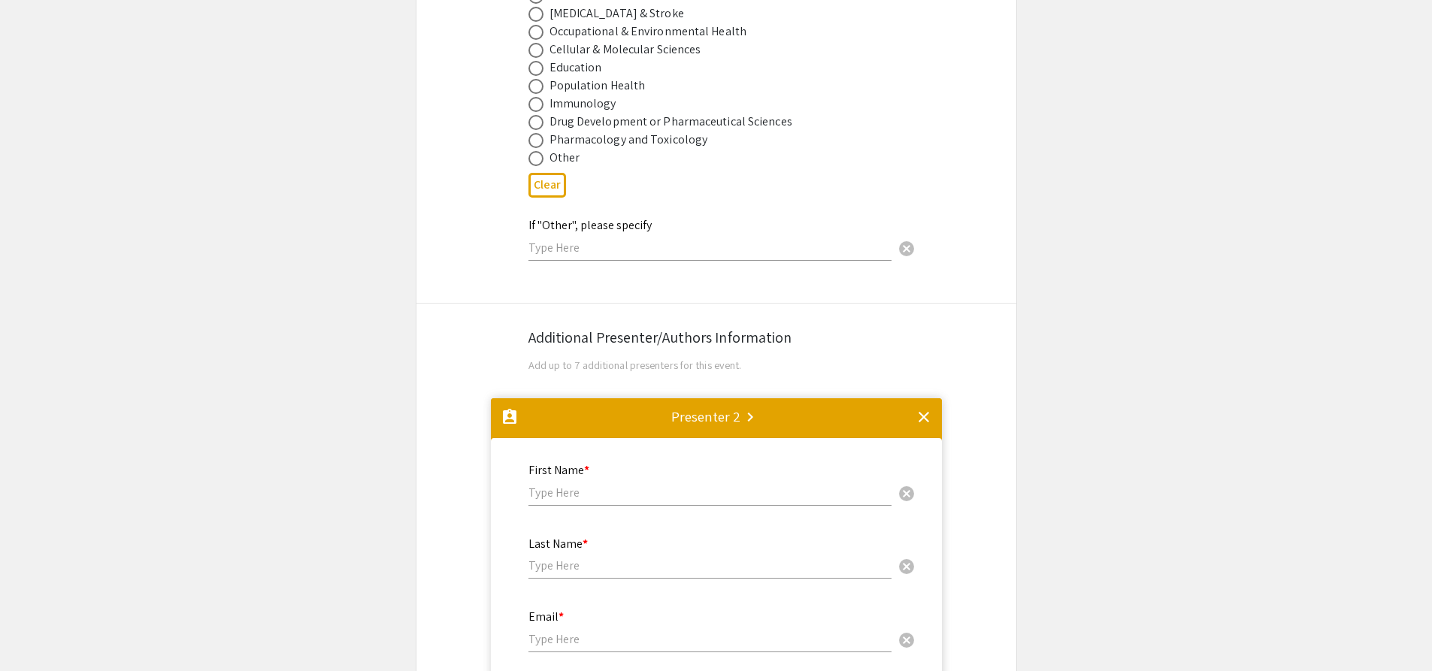
click at [930, 408] on mat-icon "clear" at bounding box center [924, 417] width 18 height 18
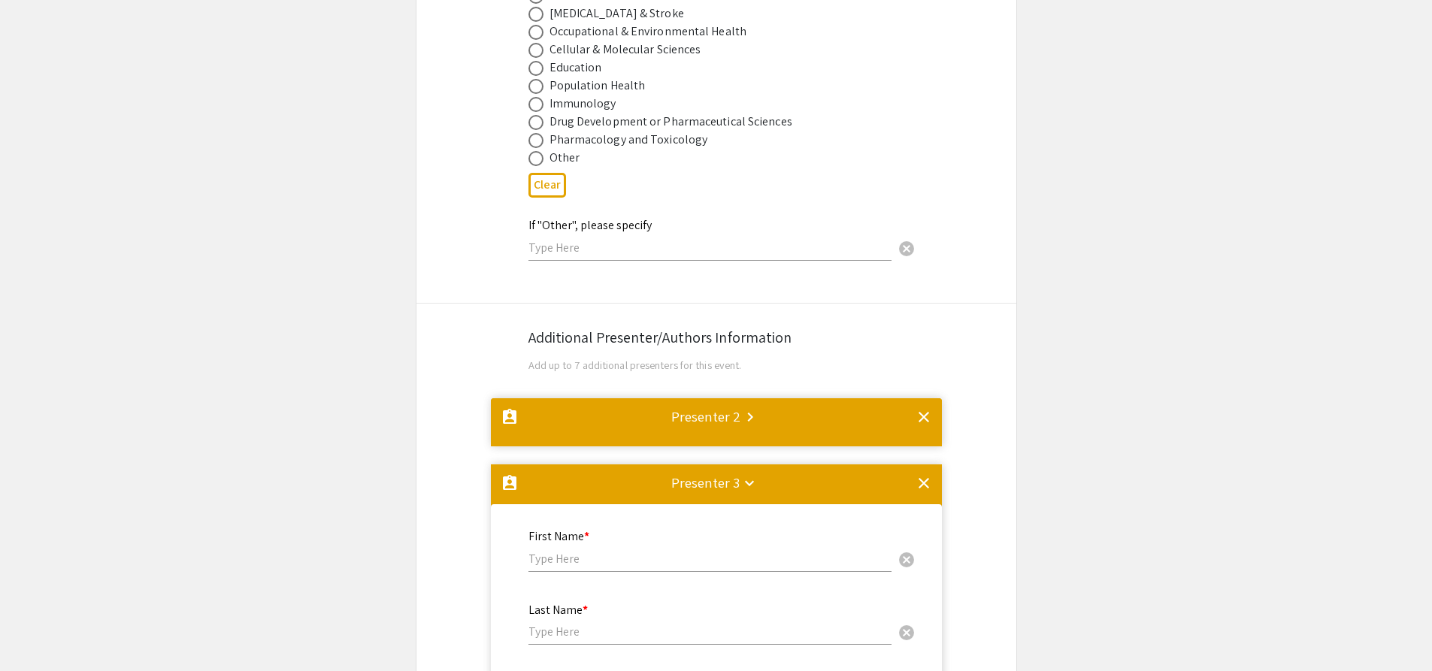
scroll to position [0, 0]
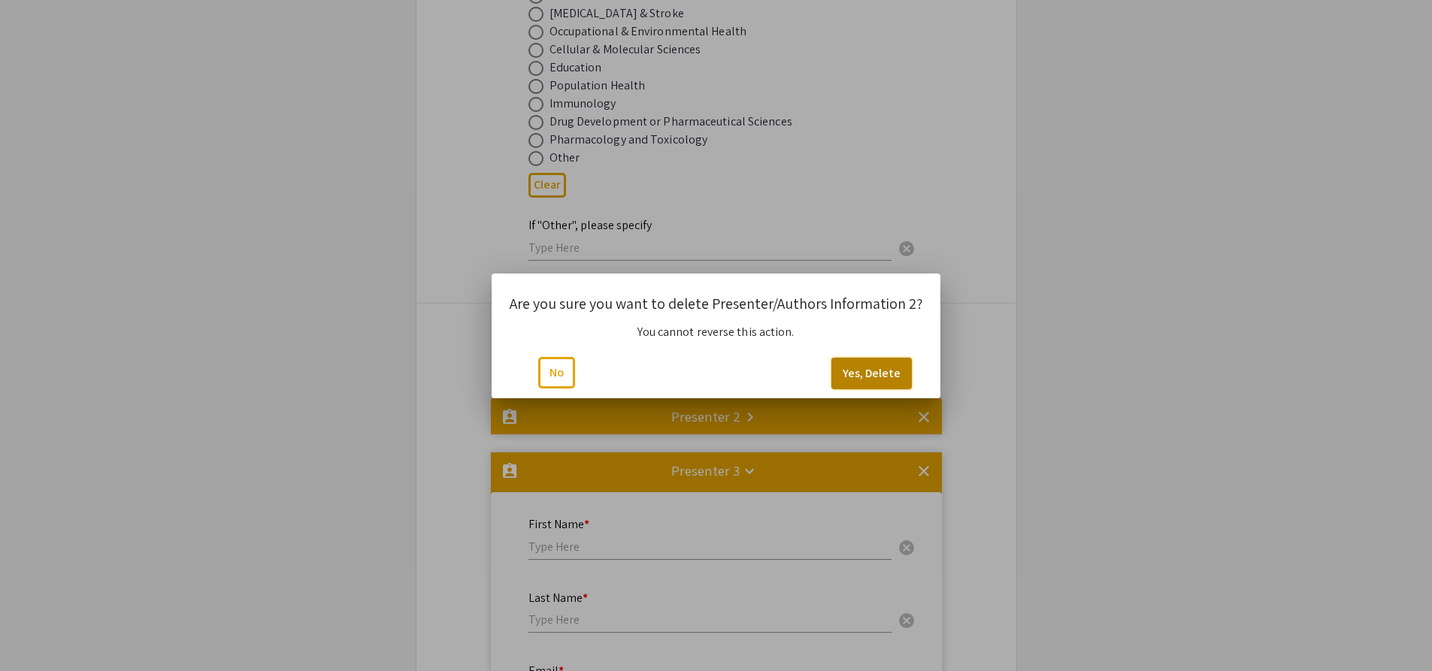
click at [855, 374] on button "Yes, Delete" at bounding box center [871, 374] width 80 height 32
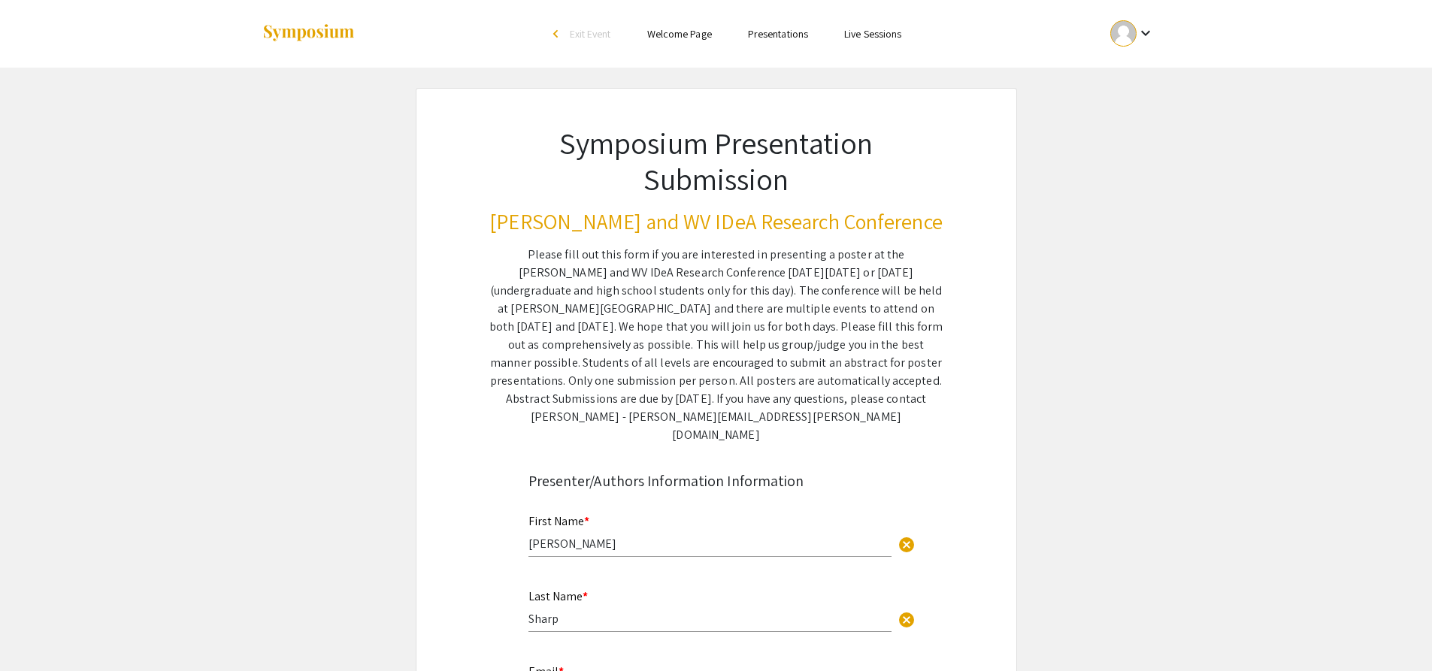
scroll to position [2283, 0]
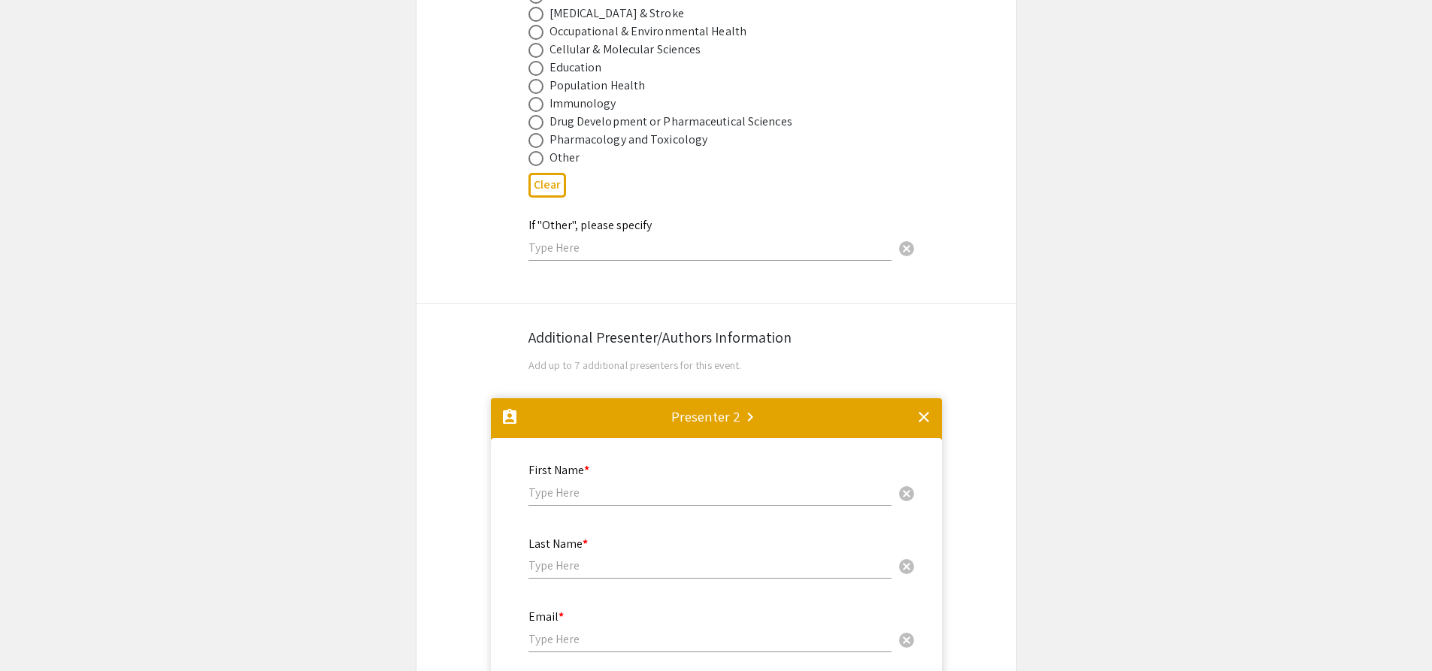
click at [707, 406] on div "Presenter 2 keyboard_arrow_right" at bounding box center [706, 416] width 70 height 21
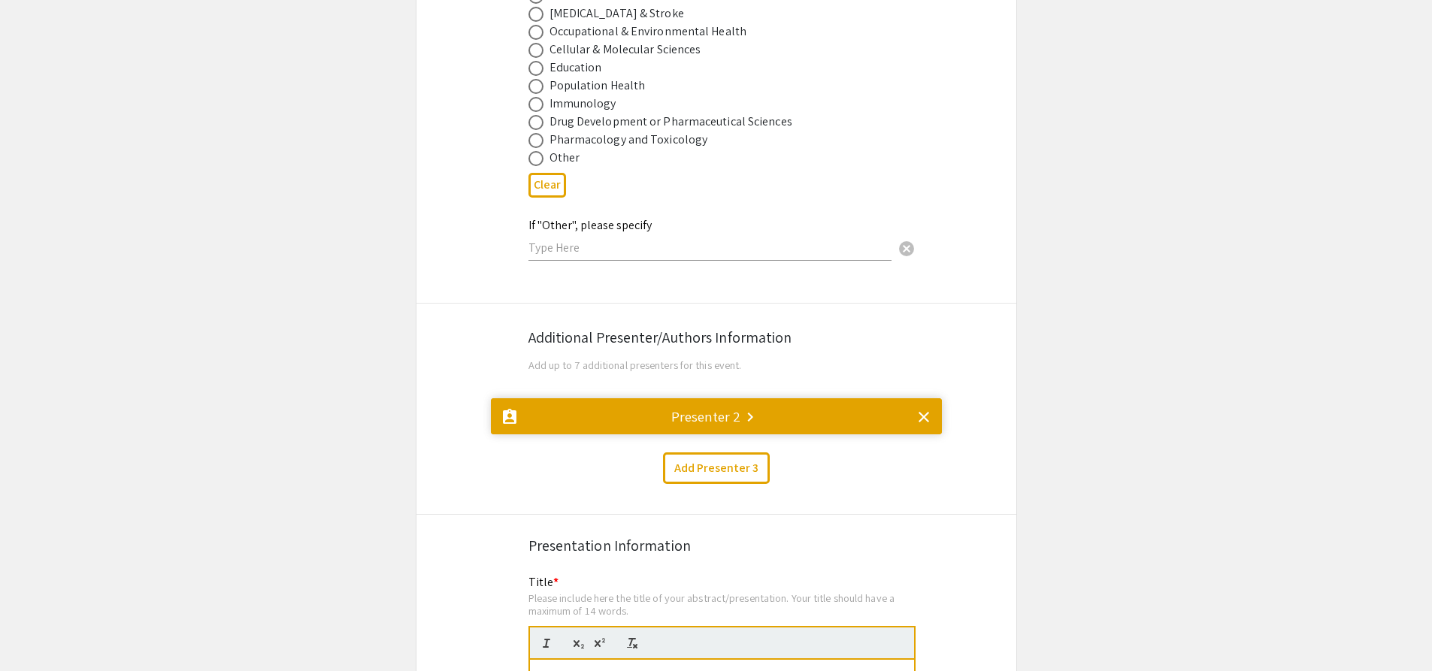
click at [707, 406] on div "Presenter 2 keyboard_arrow_right" at bounding box center [706, 416] width 70 height 21
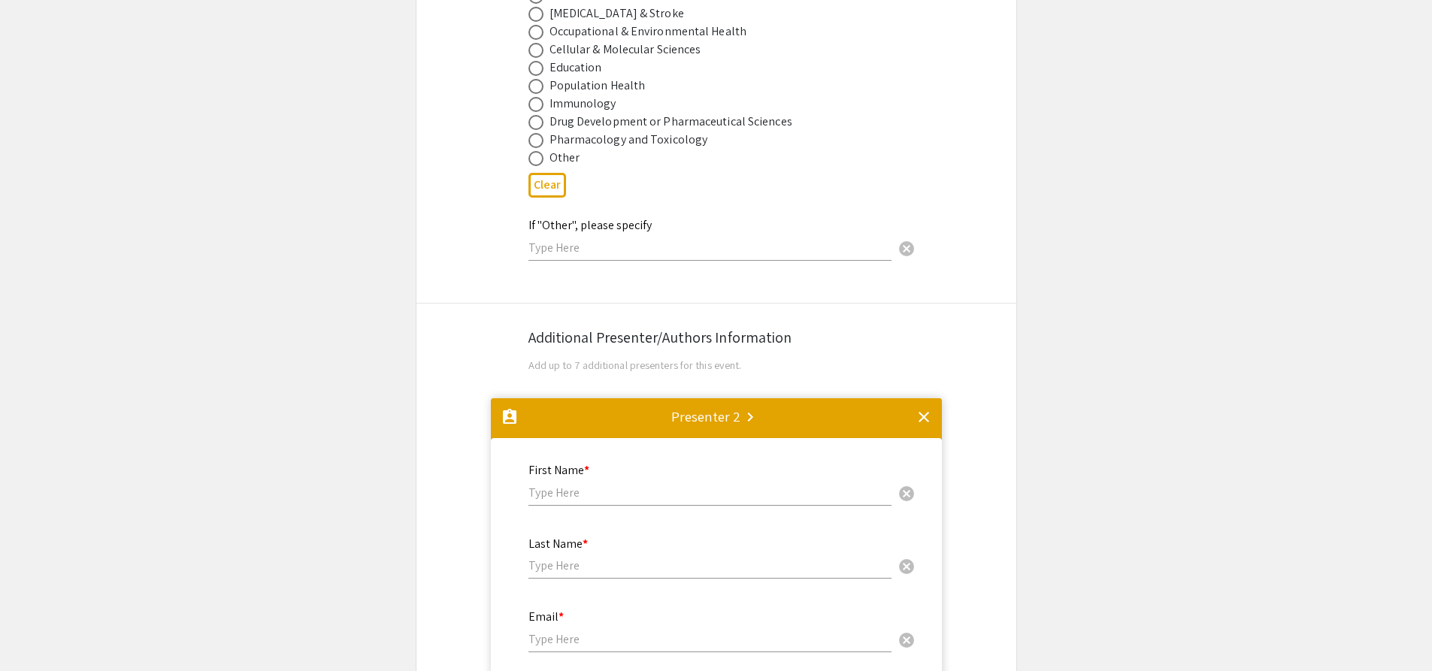
scroll to position [2663, 0]
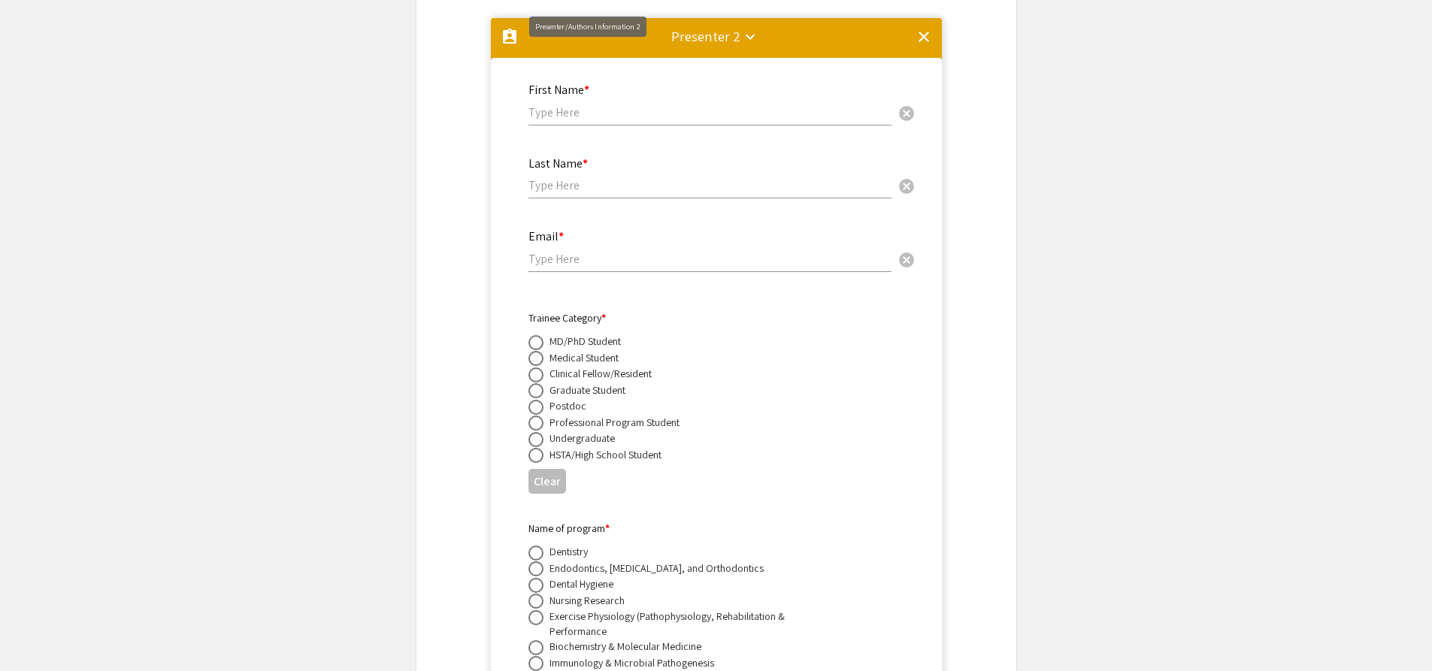
click at [507, 28] on mat-icon "assignment_ind" at bounding box center [510, 37] width 18 height 18
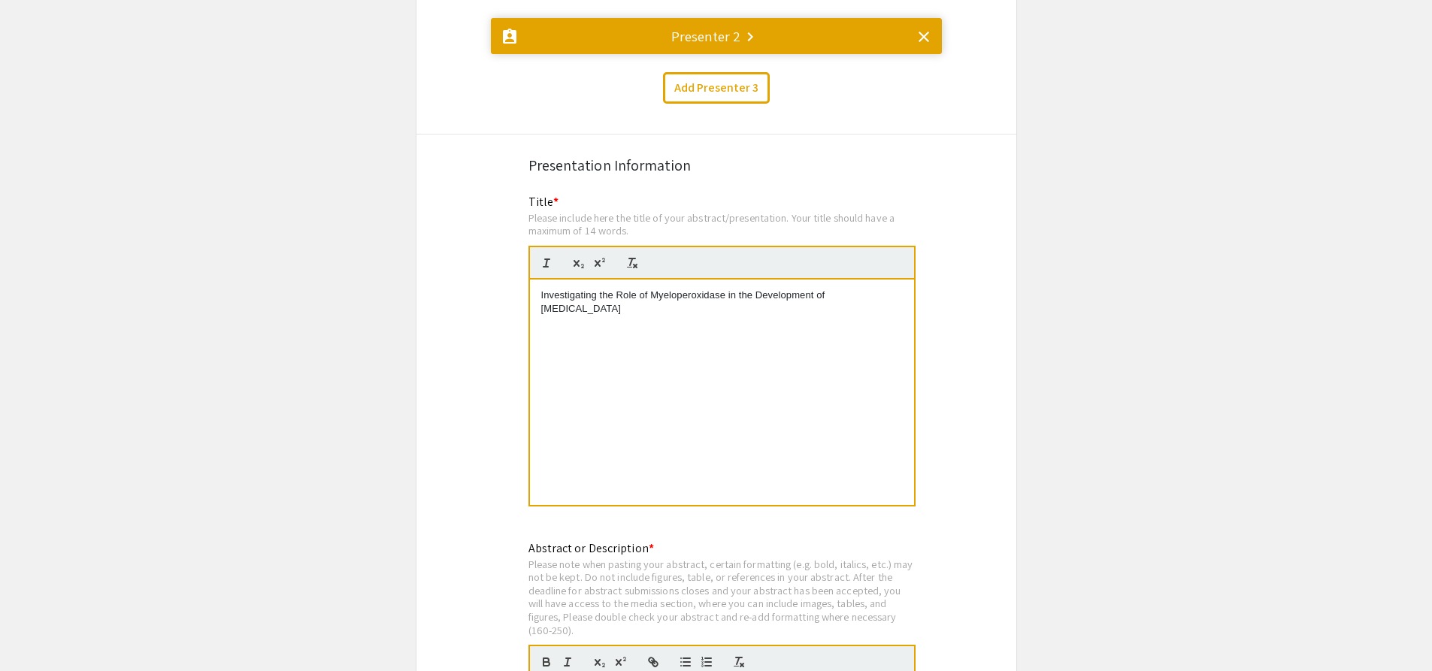
click at [507, 28] on mat-icon "assignment_ind" at bounding box center [510, 37] width 18 height 18
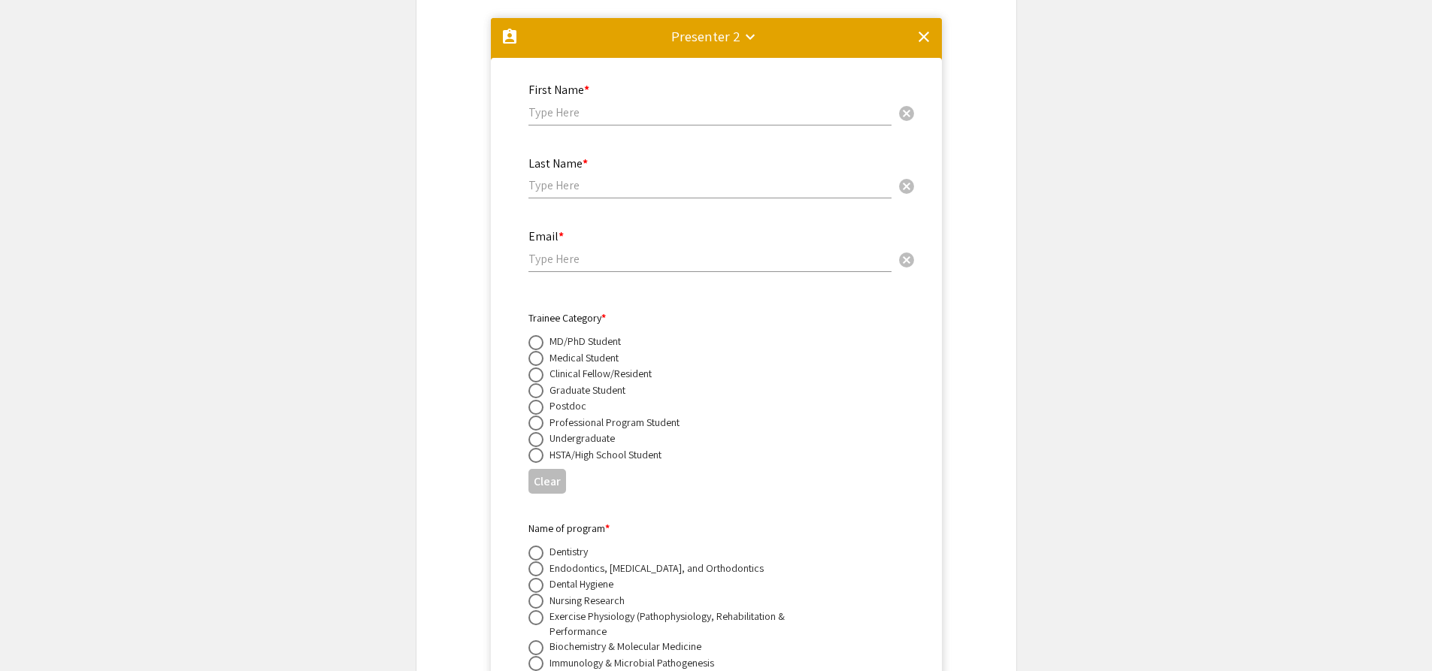
click at [721, 26] on div "Presenter 2 keyboard_arrow_down" at bounding box center [706, 36] width 70 height 21
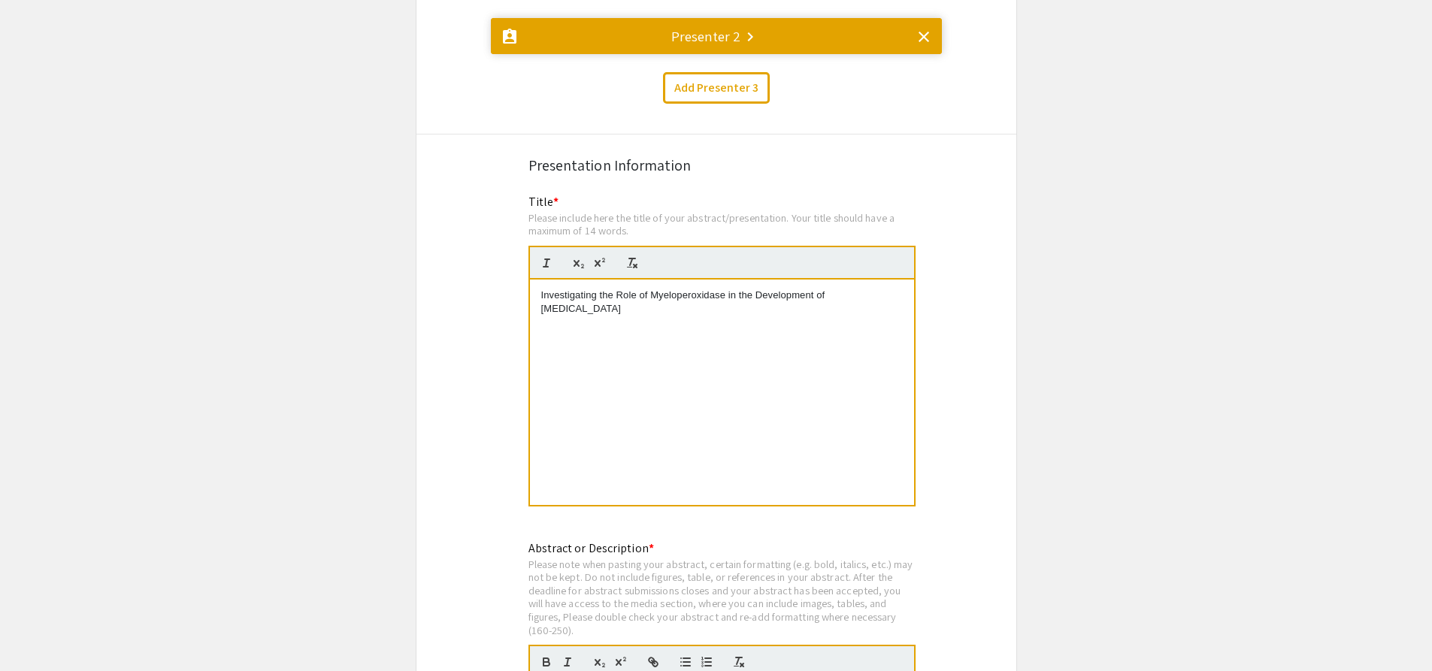
drag, startPoint x: 732, startPoint y: 18, endPoint x: 618, endPoint y: 104, distance: 143.3
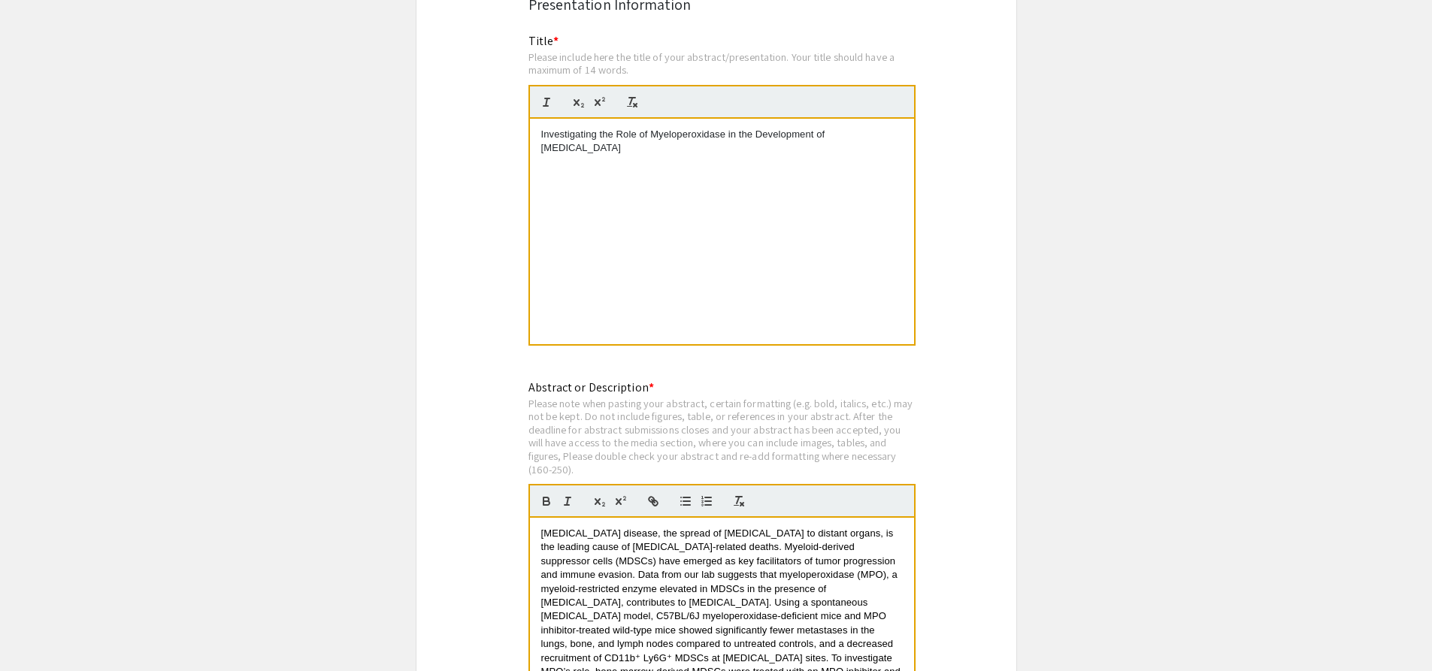
scroll to position [2559, 0]
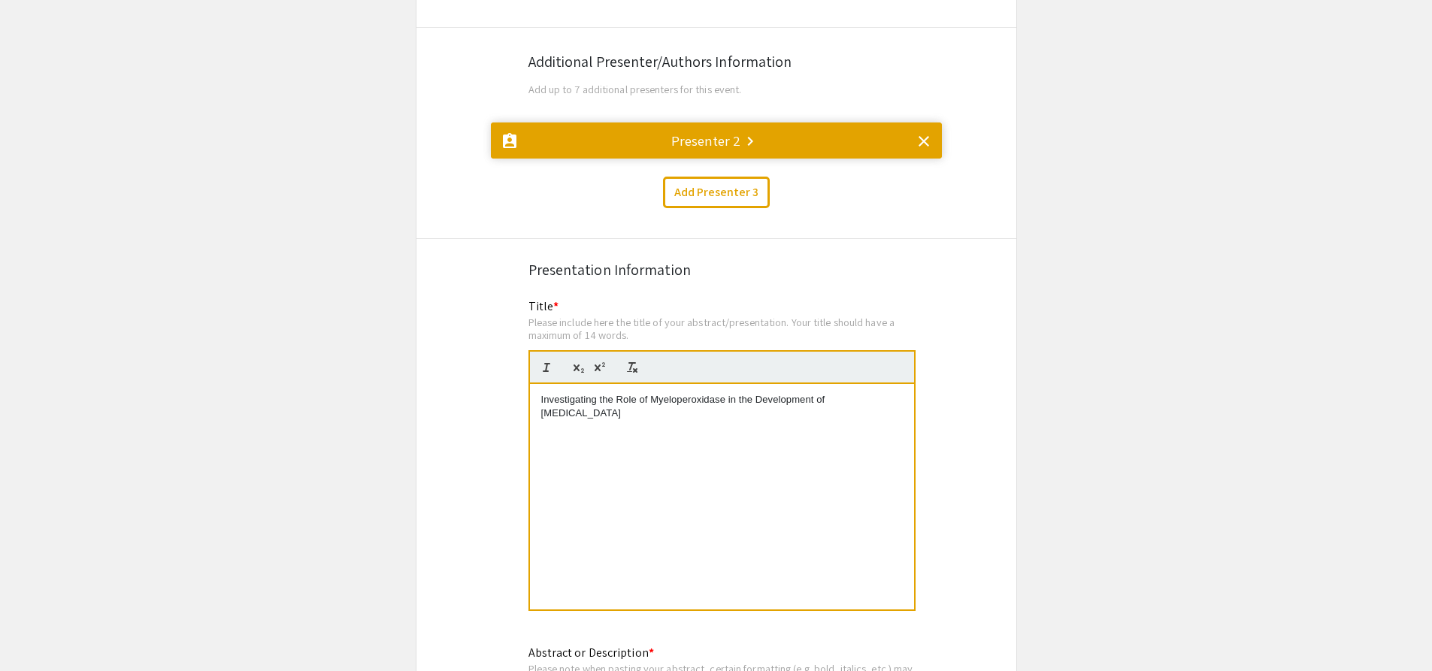
click at [925, 132] on mat-icon "clear" at bounding box center [924, 141] width 18 height 18
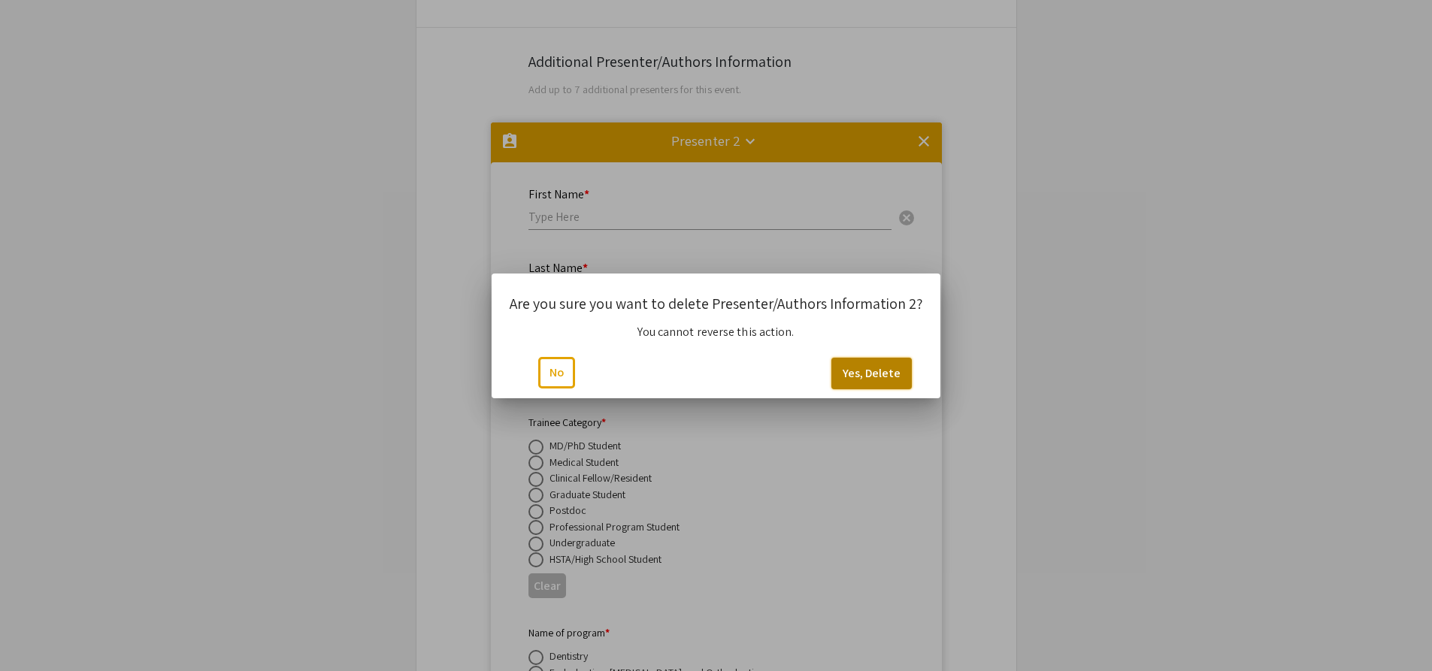
click at [882, 374] on button "Yes, Delete" at bounding box center [871, 374] width 80 height 32
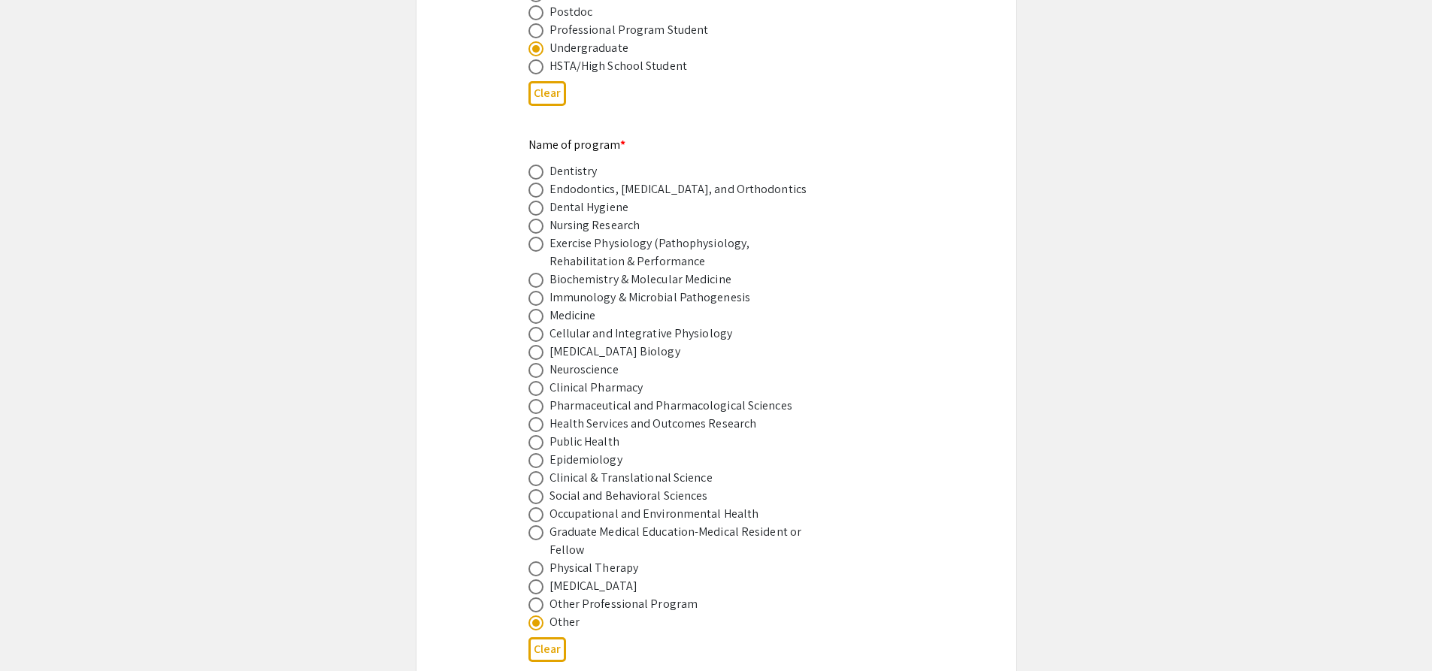
scroll to position [920, 0]
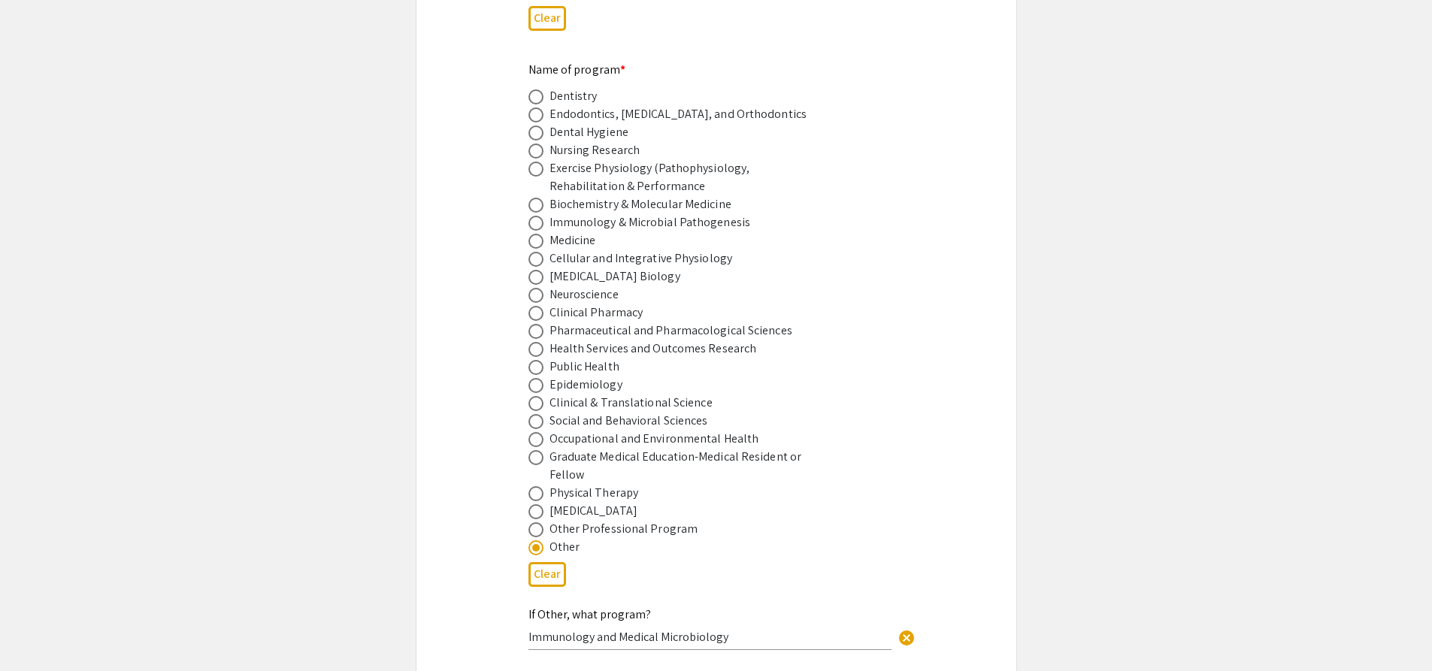
click at [749, 627] on div "If Other, what program? Immunology and Medical Microbiology cancel" at bounding box center [709, 621] width 363 height 57
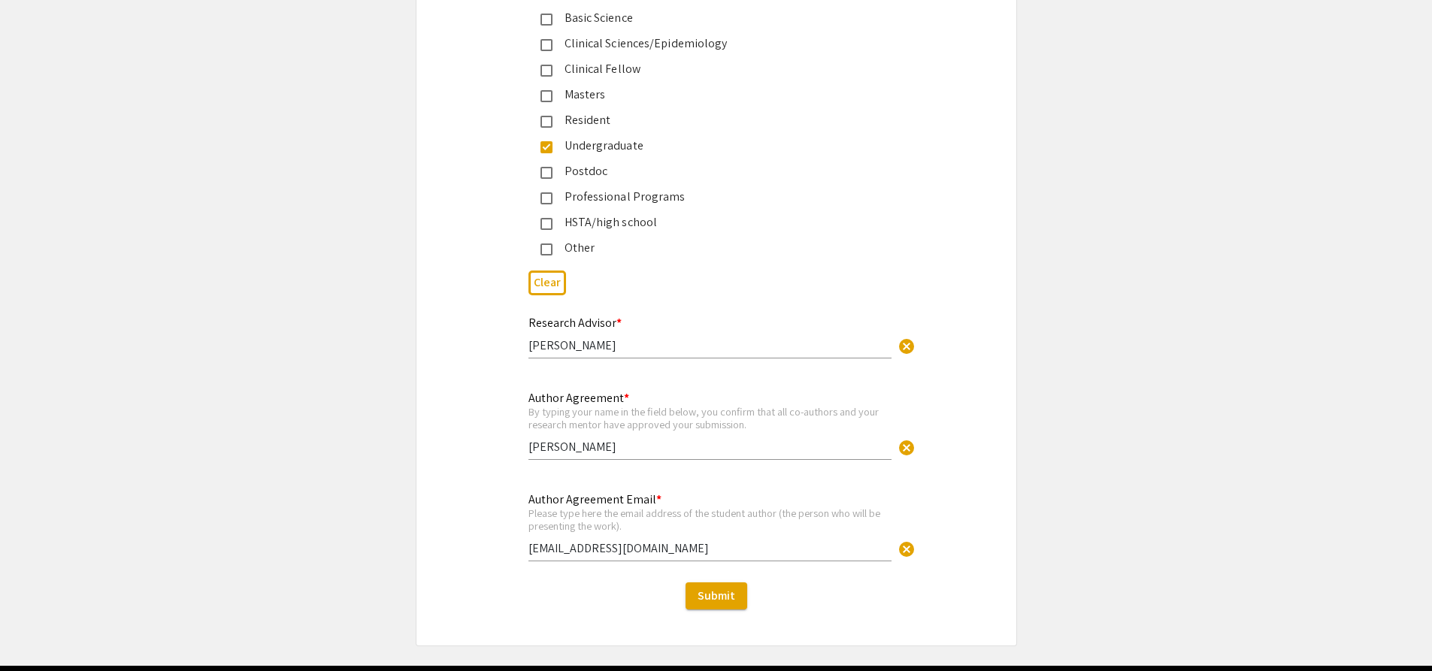
scroll to position [3626, 0]
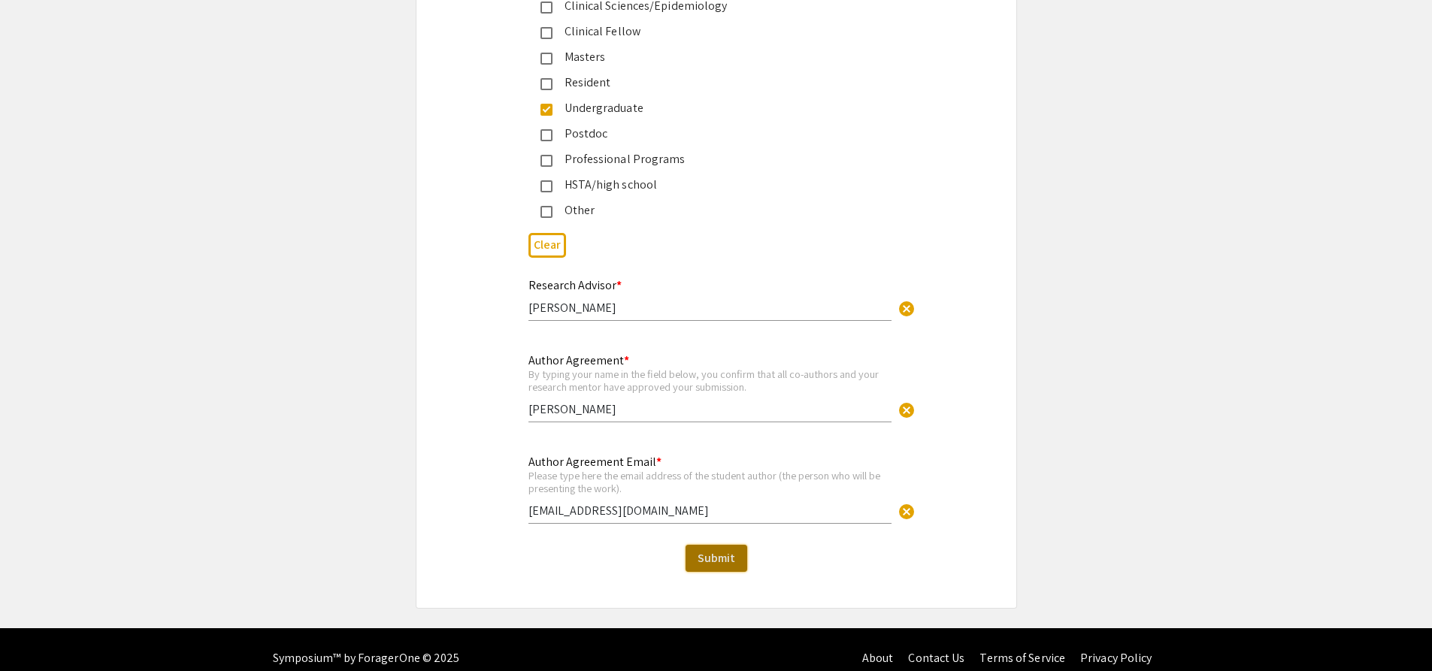
click at [727, 550] on span "Submit" at bounding box center [717, 558] width 38 height 16
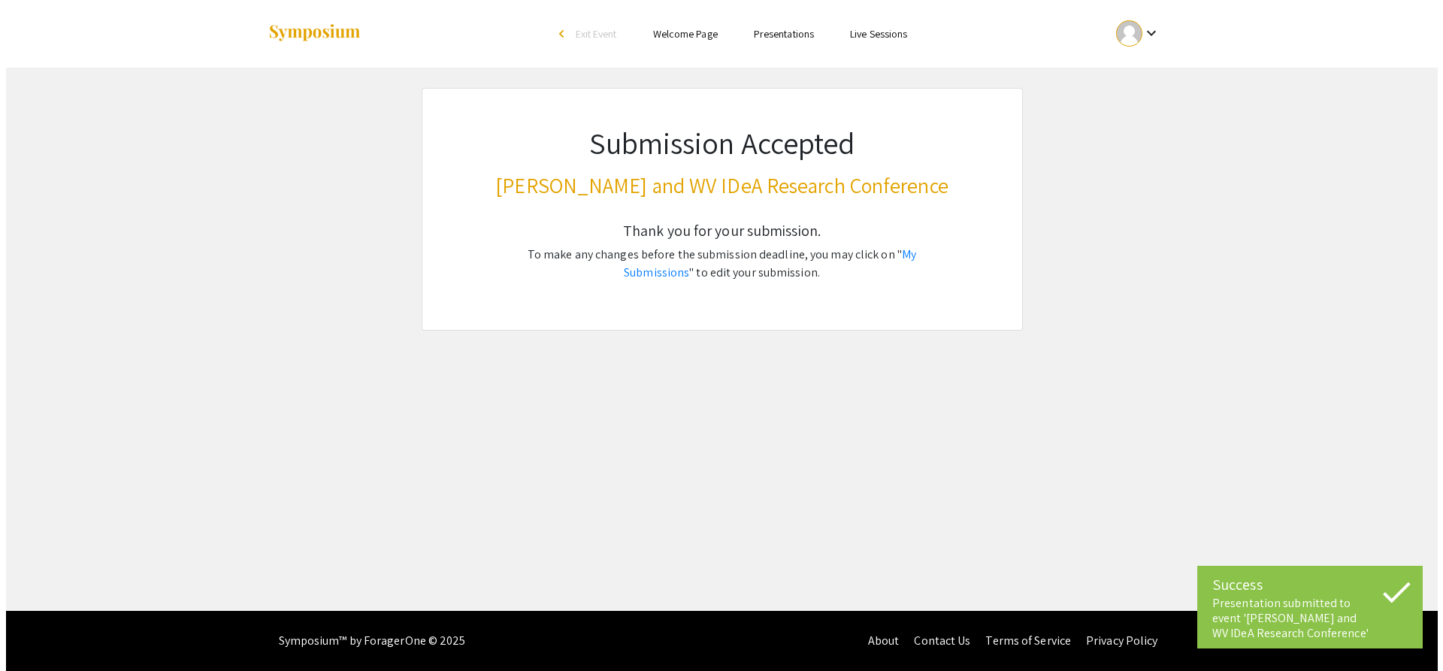
scroll to position [0, 0]
